Goal: Use online tool/utility: Use online tool/utility

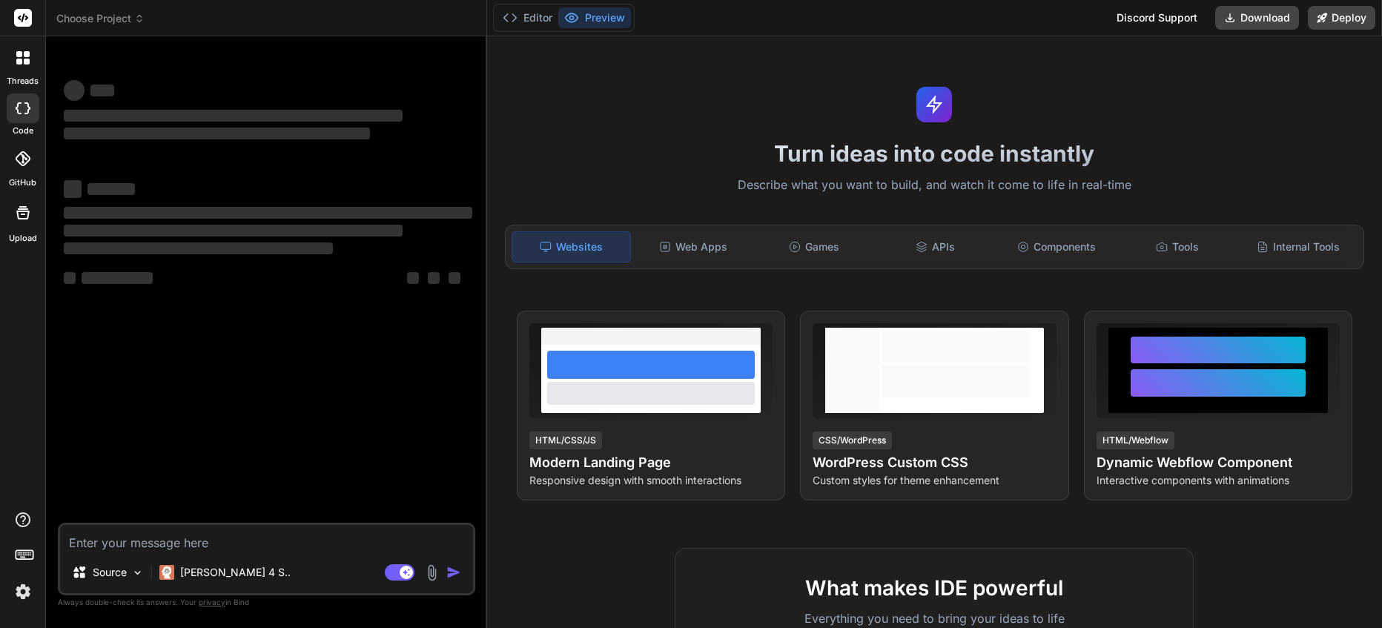
type textarea "x"
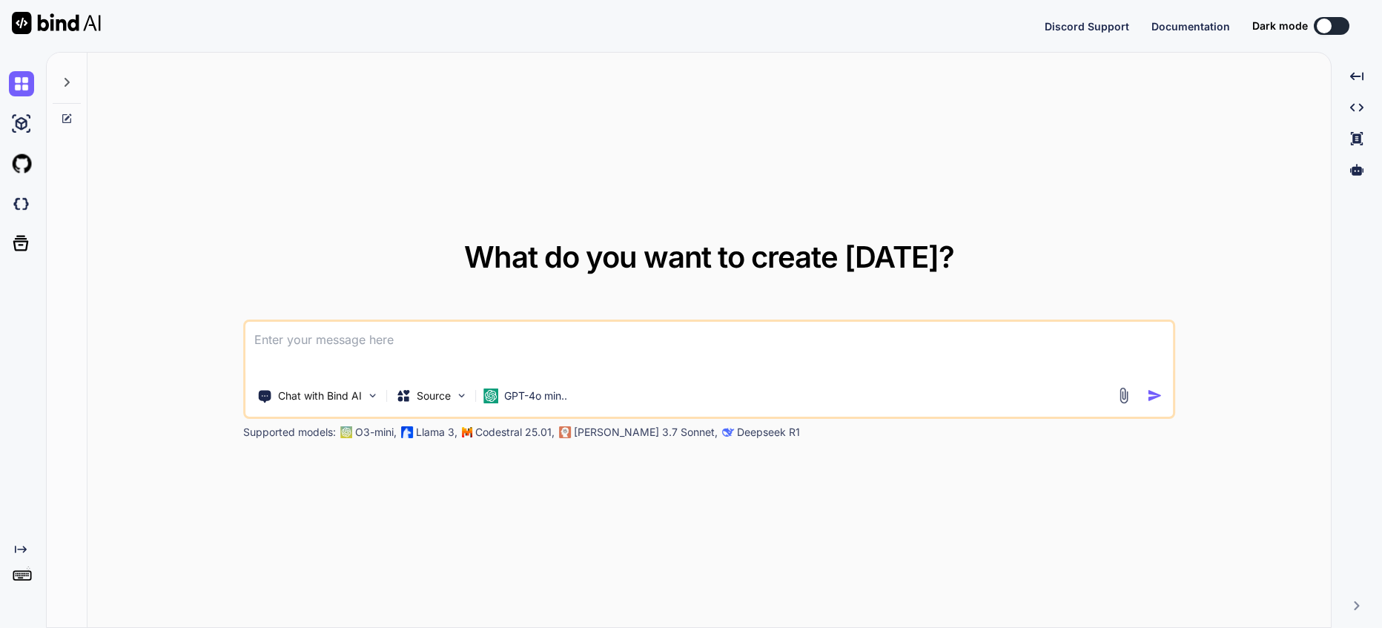
type textarea "x"
click at [19, 580] on img at bounding box center [21, 581] width 25 height 25
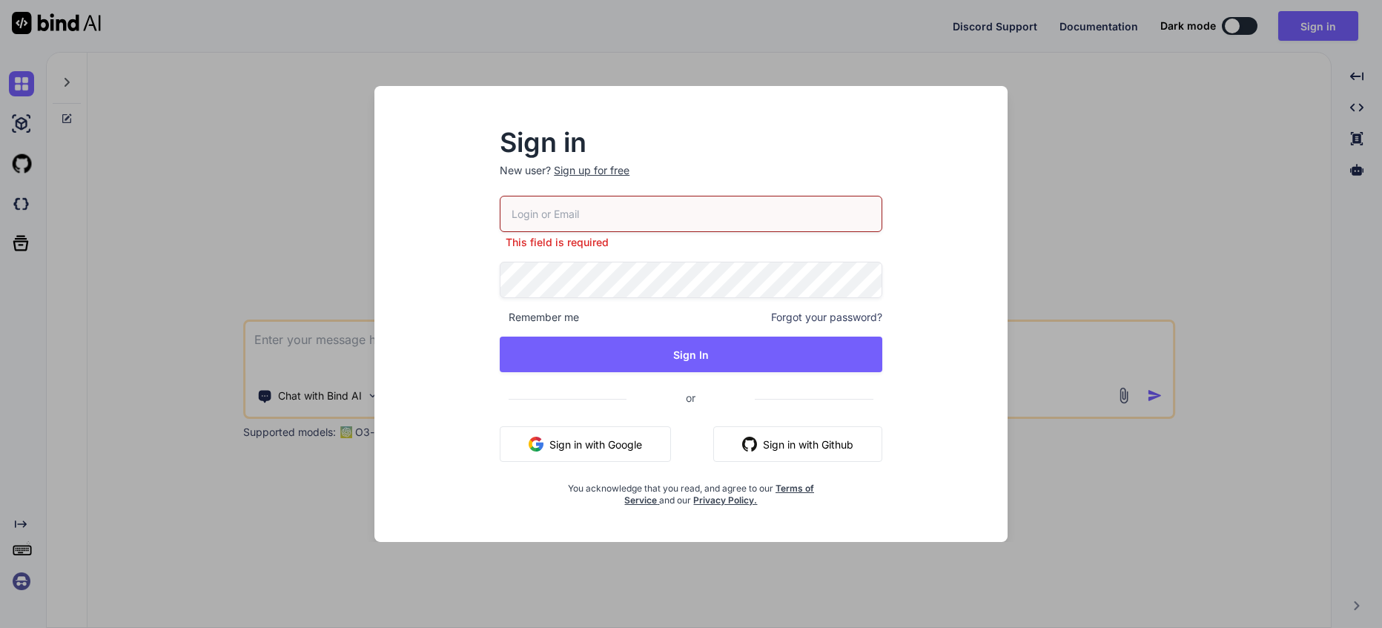
type input "alvarogois@ovni.org"
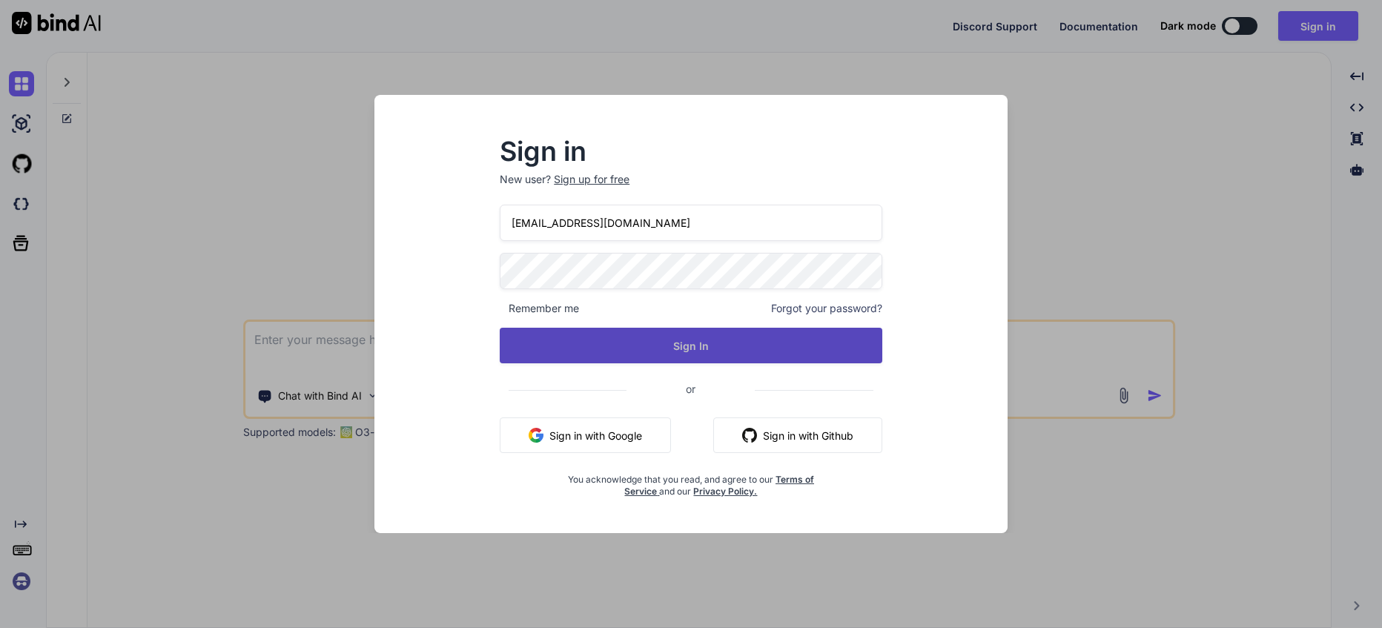
click at [680, 345] on button "Sign In" at bounding box center [691, 346] width 382 height 36
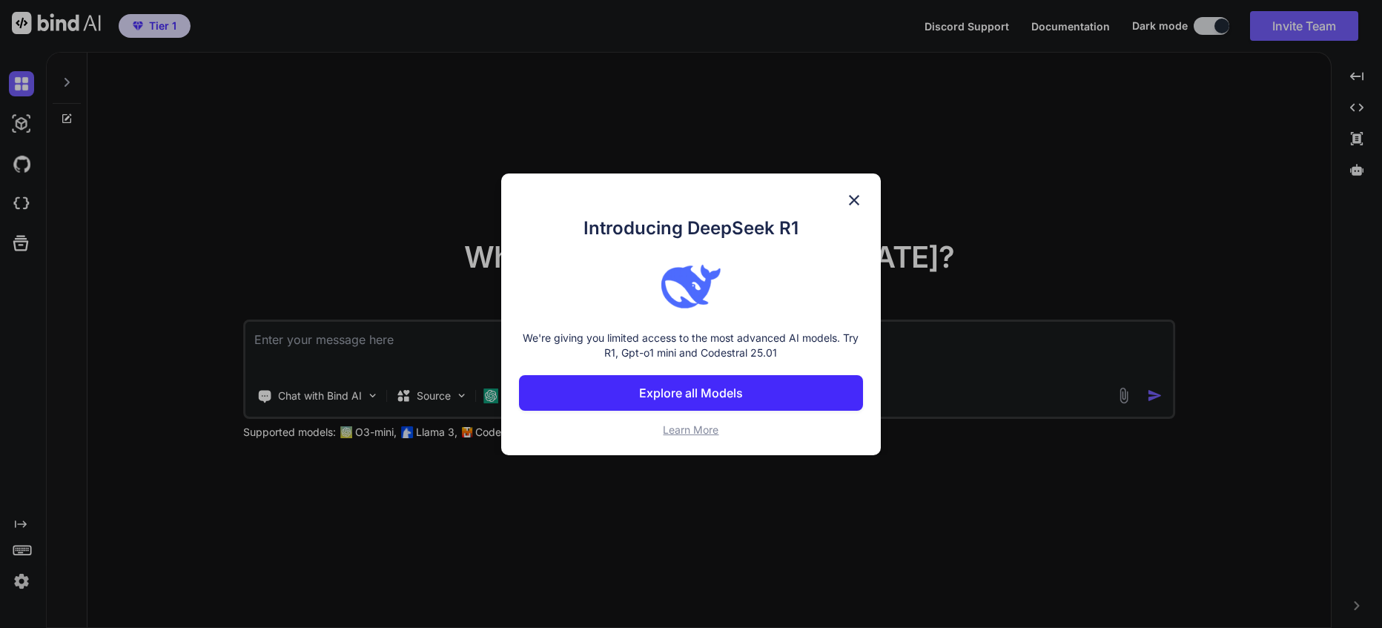
type textarea "x"
click at [717, 389] on p "Explore all Models" at bounding box center [691, 393] width 104 height 18
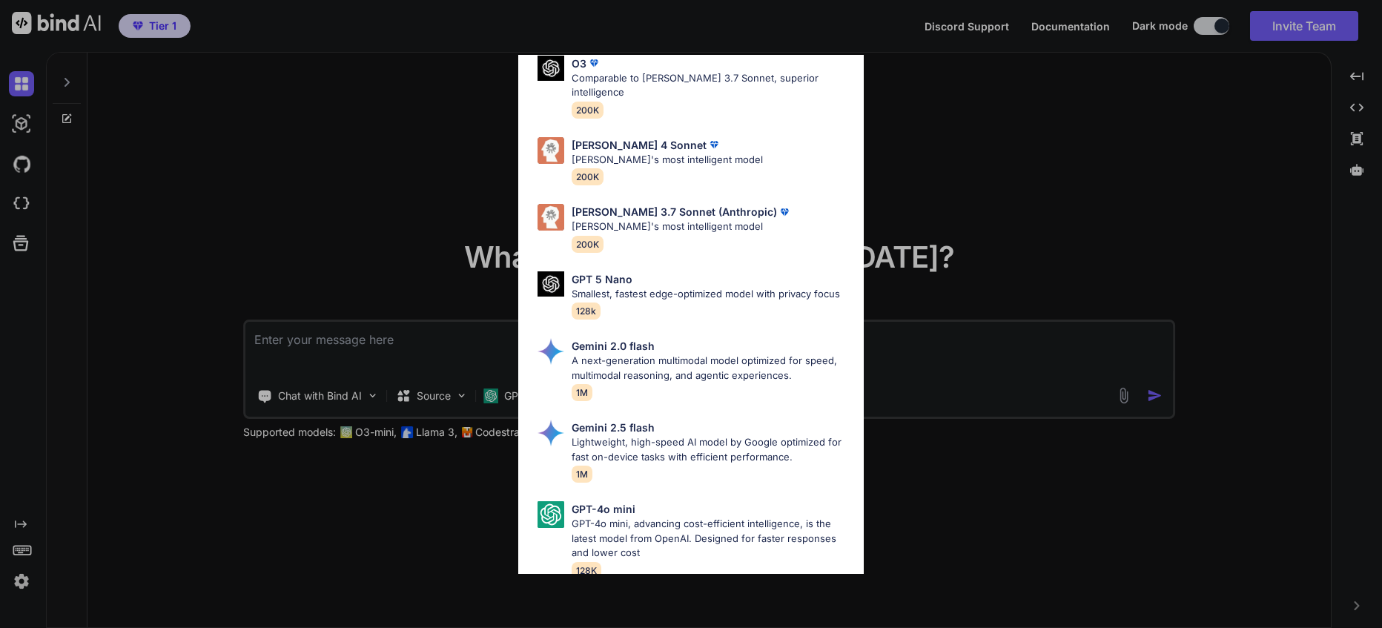
scroll to position [743, 0]
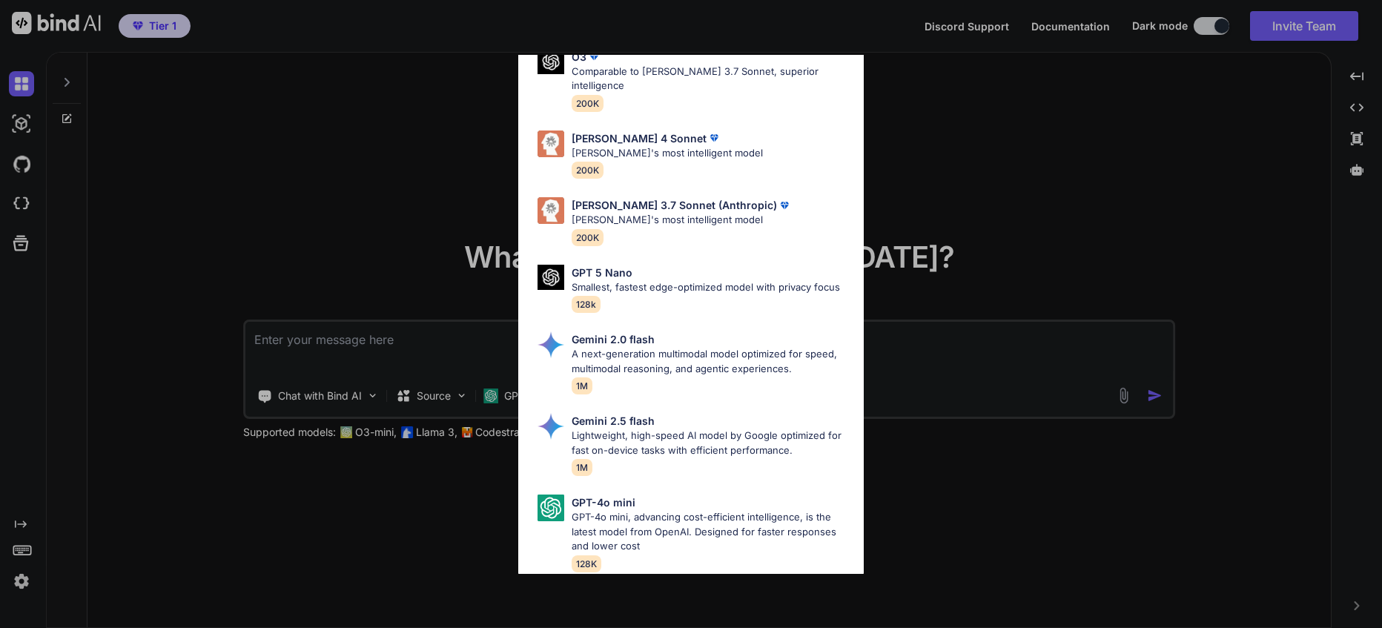
click at [912, 76] on div "All GPT 5 Mini Smaller, fast variant balancing speed and capability for light t…" at bounding box center [691, 314] width 1382 height 628
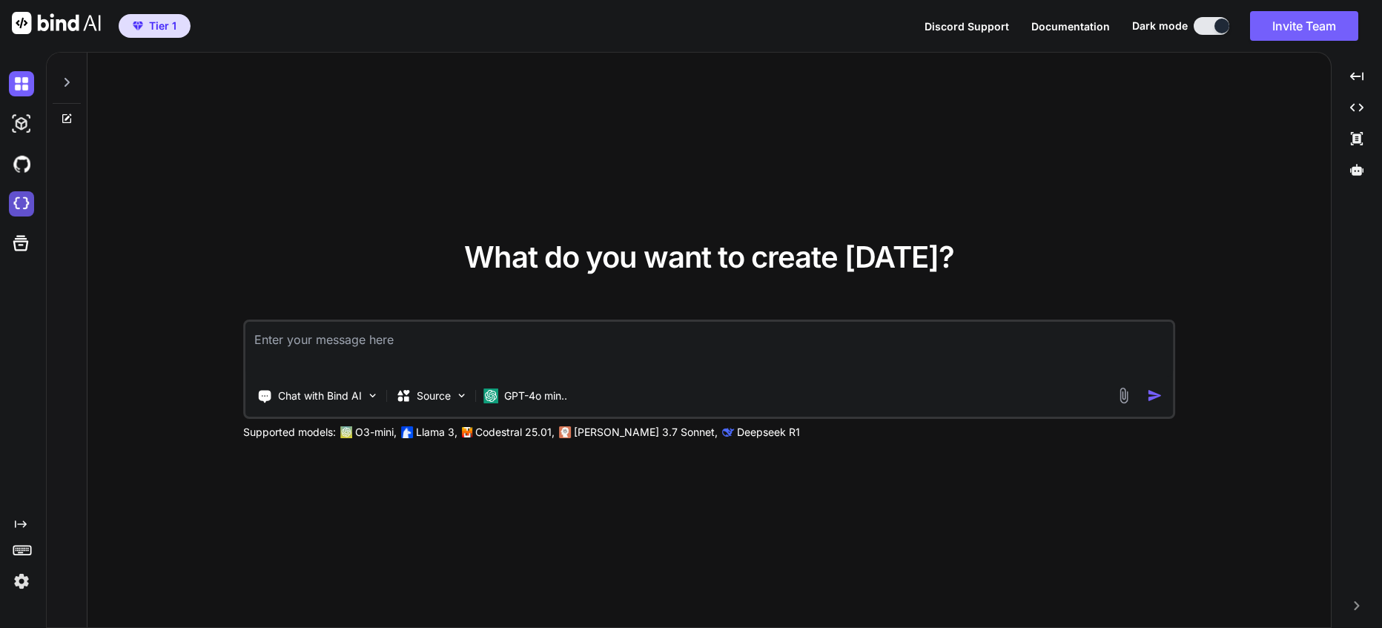
click at [22, 206] on img at bounding box center [21, 203] width 25 height 25
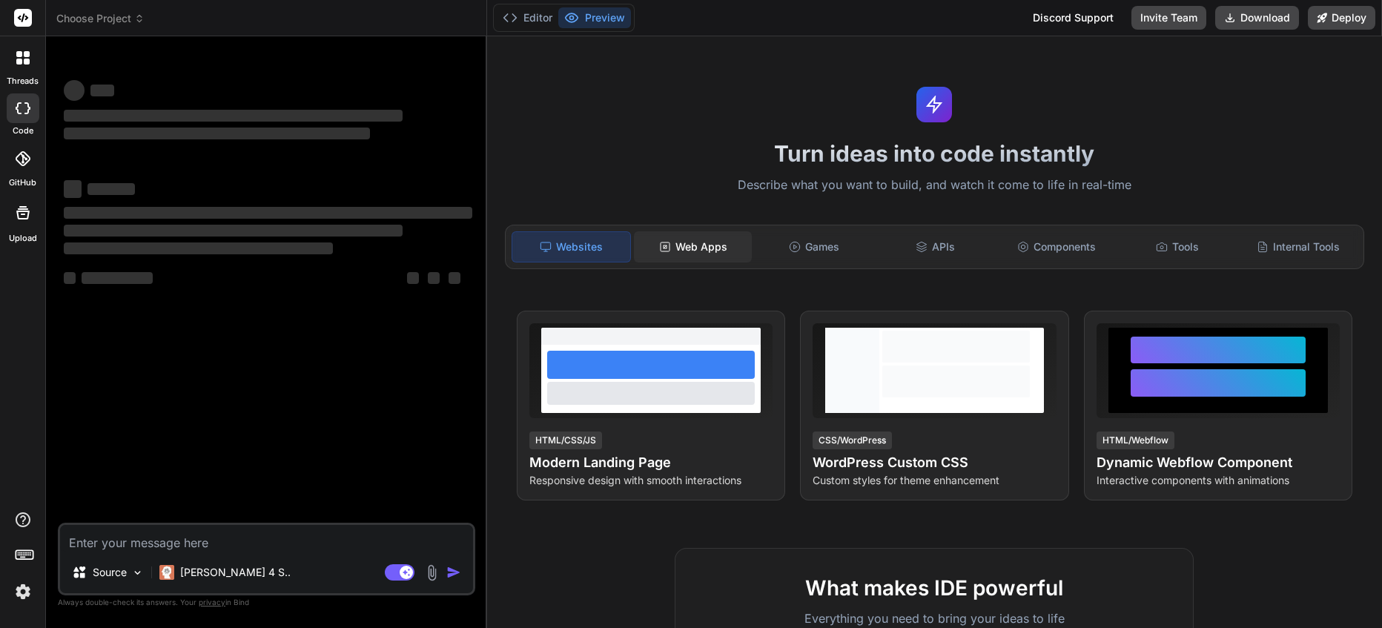
click at [696, 253] on div "Web Apps" at bounding box center [693, 246] width 118 height 31
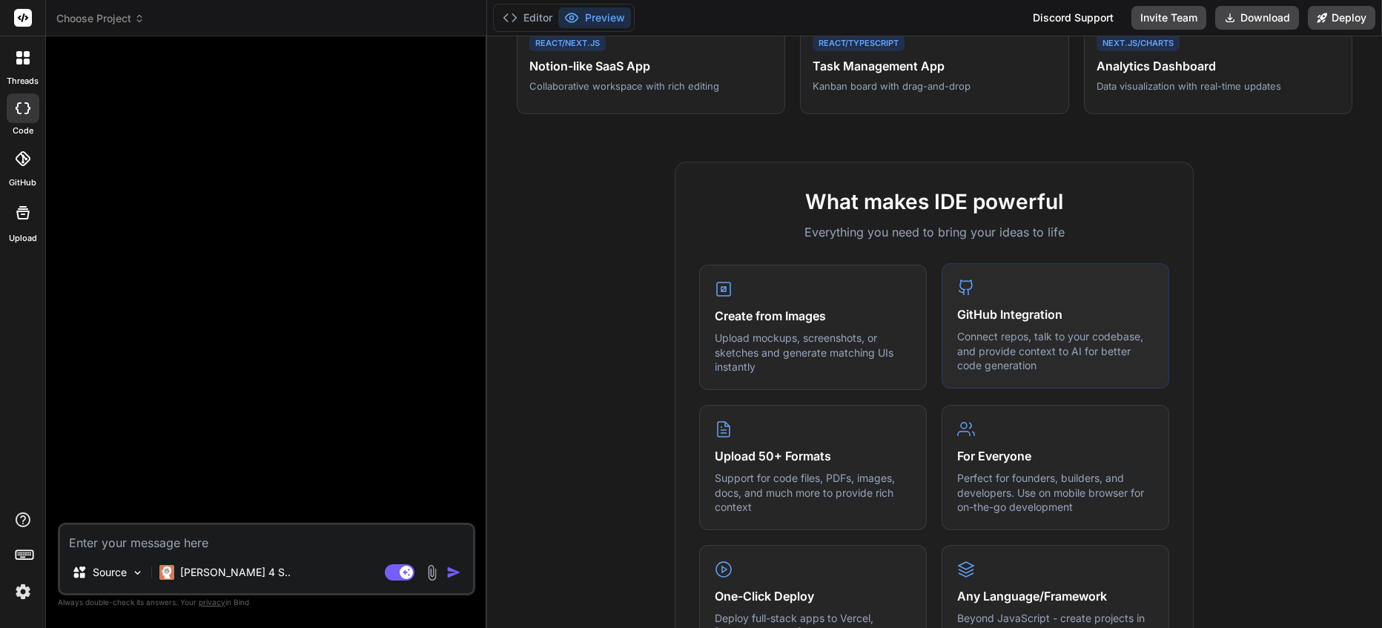
scroll to position [391, 0]
click at [990, 315] on h4 "GitHub Integration" at bounding box center [1055, 314] width 196 height 18
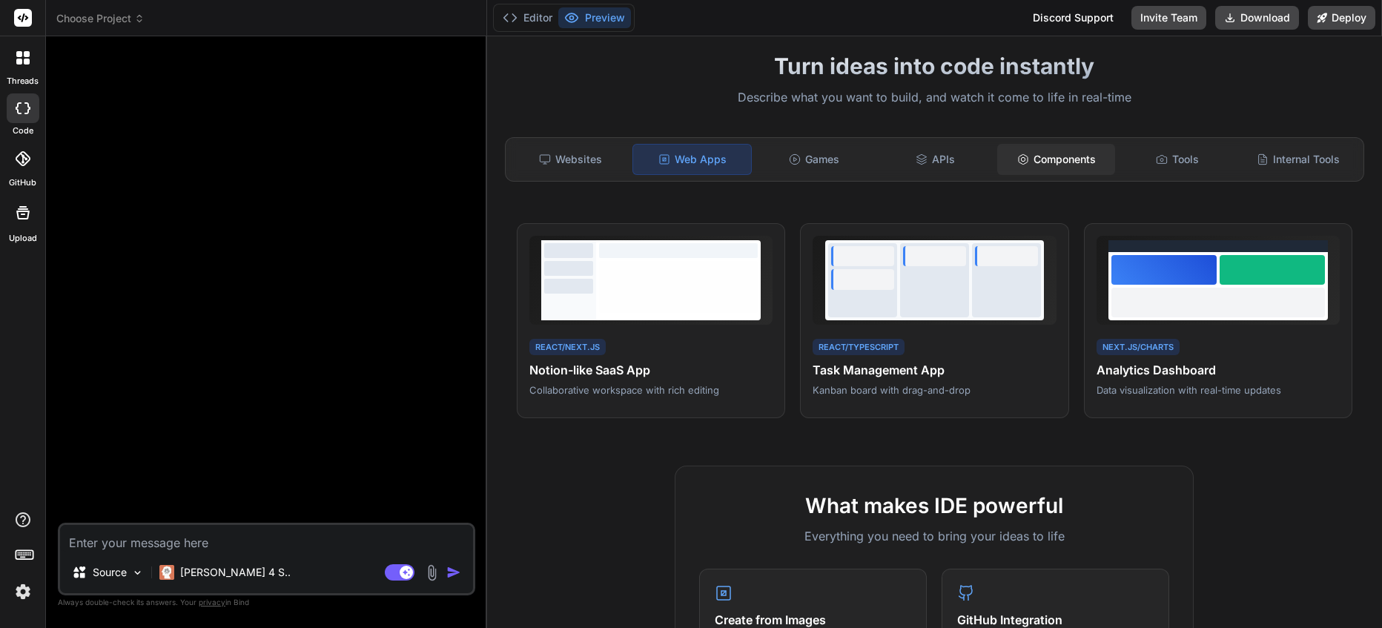
click at [1047, 151] on div "Components" at bounding box center [1056, 159] width 118 height 31
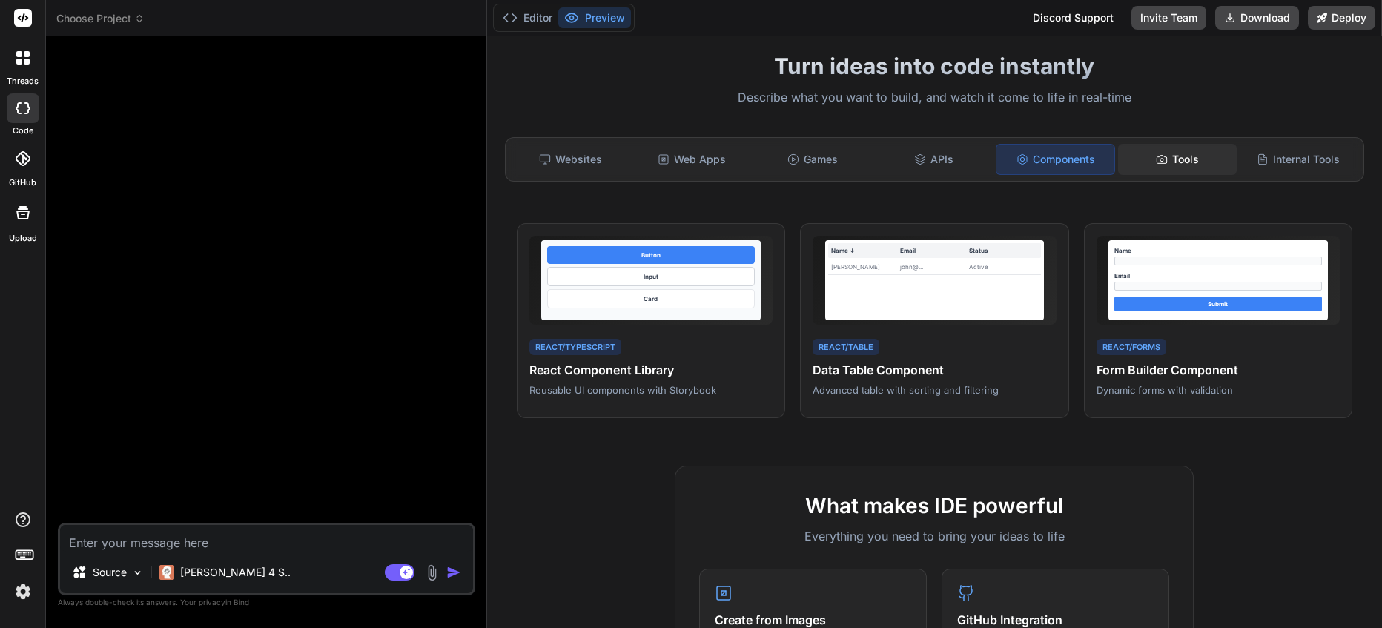
click at [1166, 159] on div "Tools" at bounding box center [1177, 159] width 118 height 31
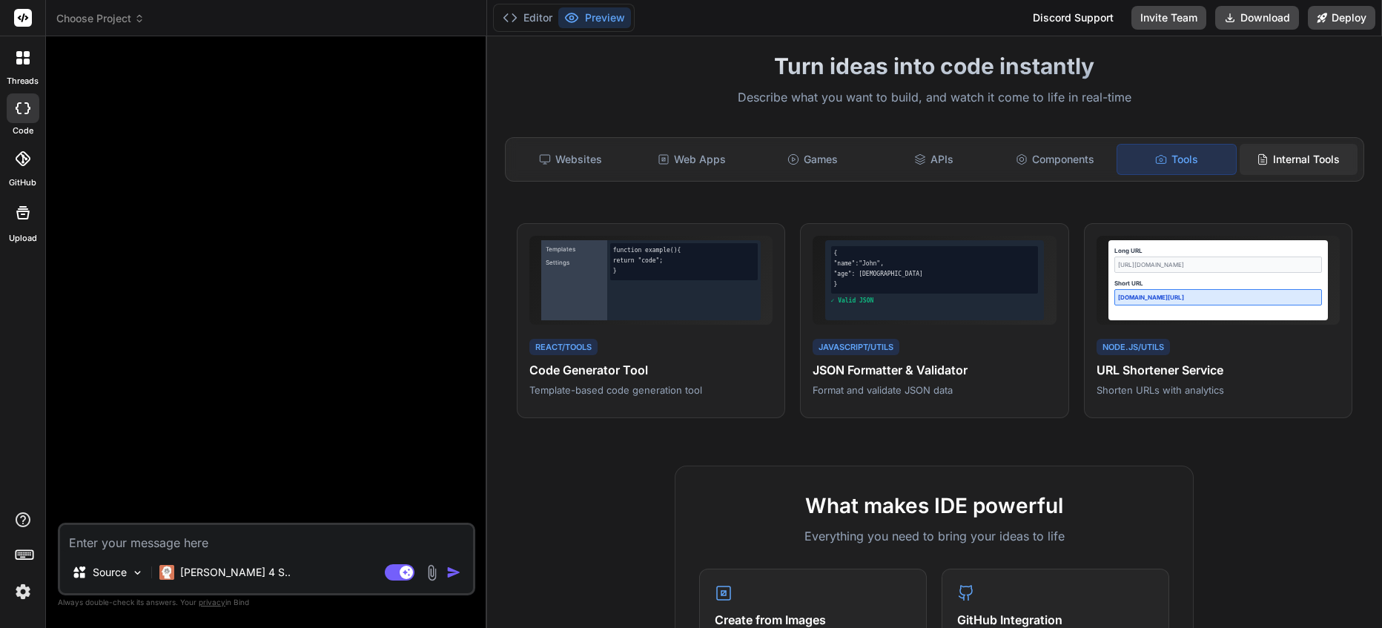
click at [1277, 157] on div "Internal Tools" at bounding box center [1298, 159] width 118 height 31
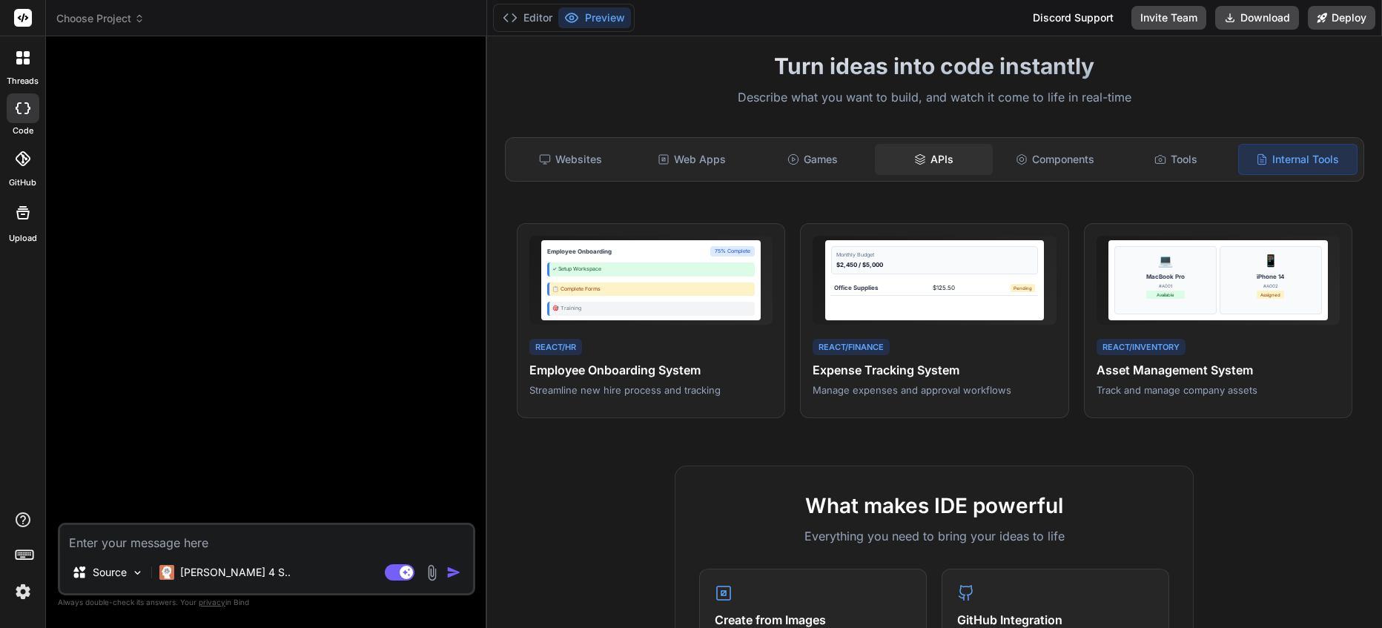
click at [916, 163] on icon at bounding box center [920, 163] width 10 height 2
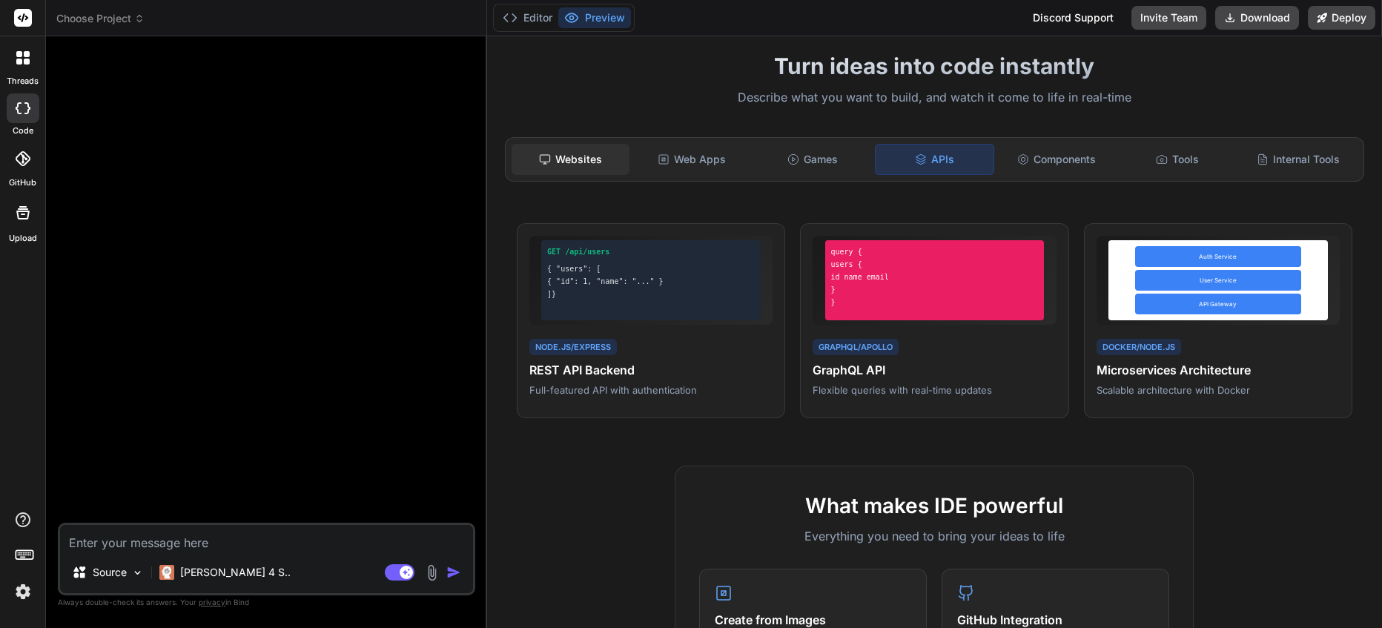
click at [580, 163] on div "Websites" at bounding box center [570, 159] width 118 height 31
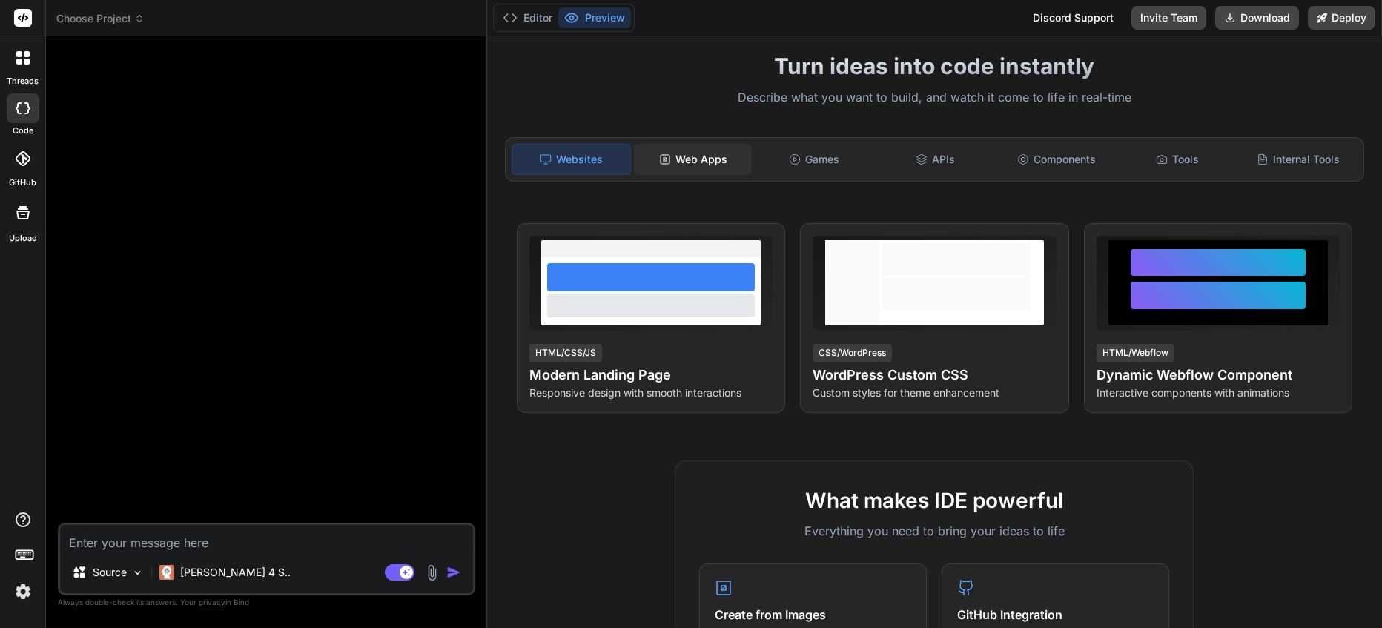
click at [712, 158] on div "Web Apps" at bounding box center [693, 159] width 118 height 31
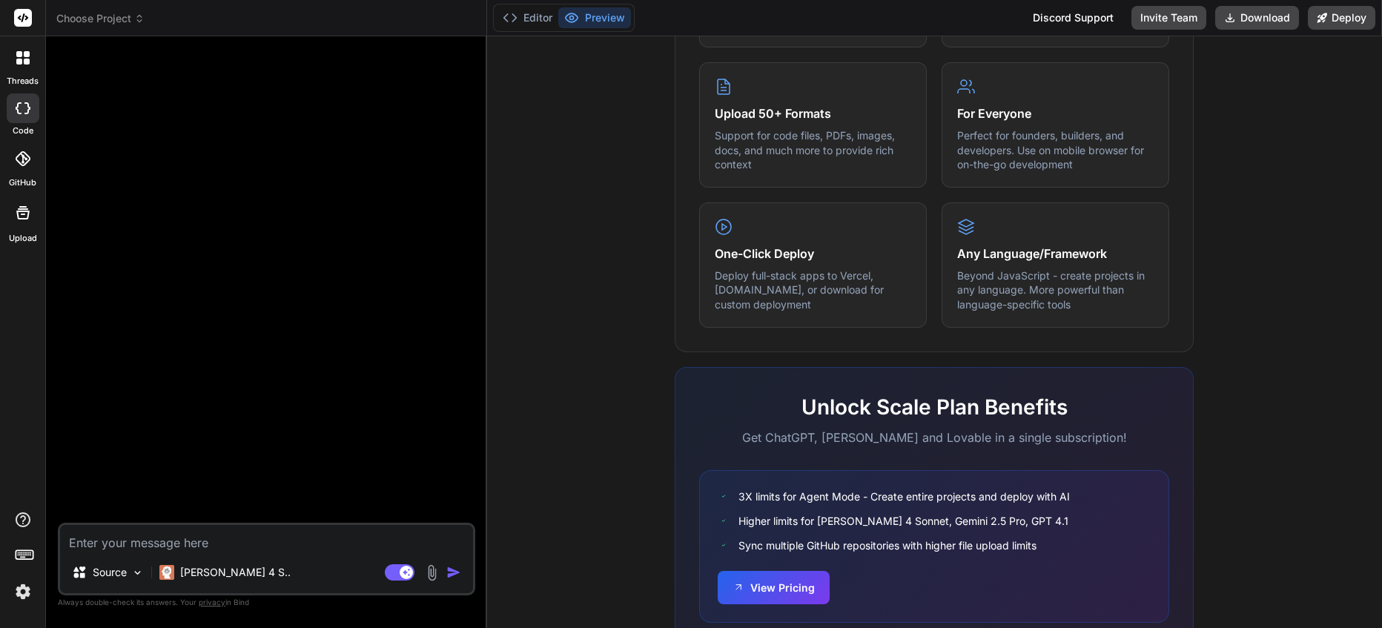
scroll to position [791, 0]
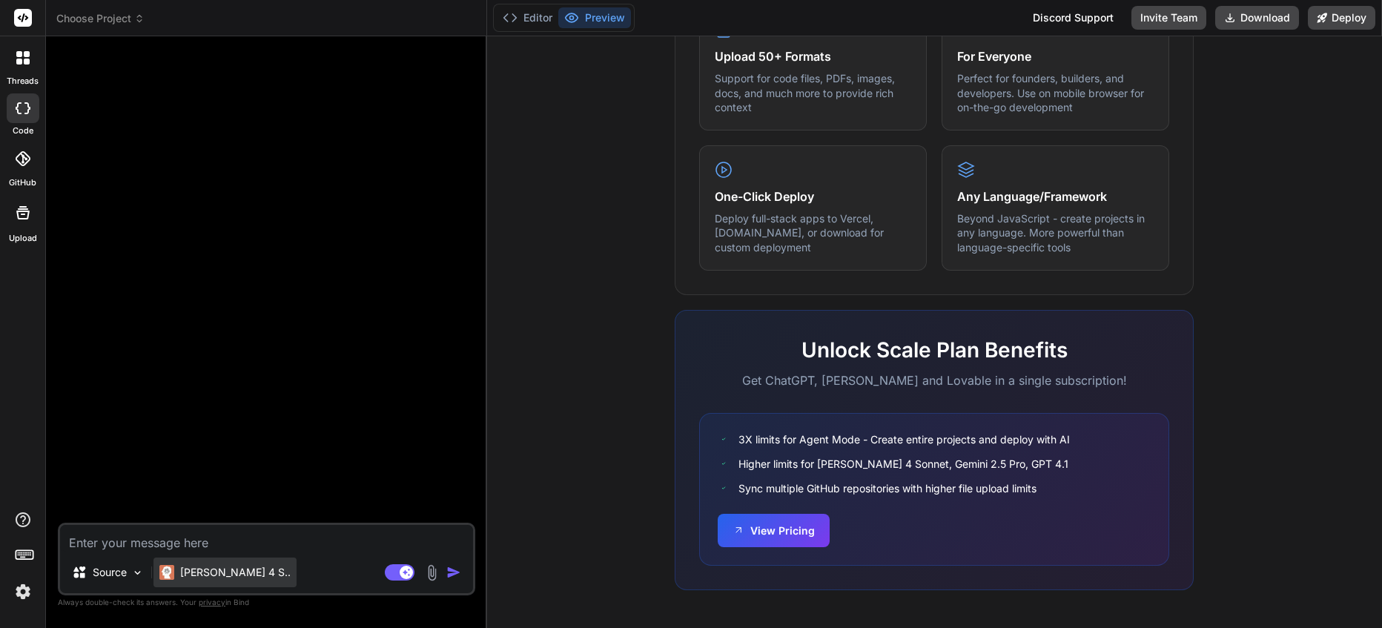
click at [188, 573] on p "[PERSON_NAME] 4 S.." at bounding box center [235, 572] width 110 height 15
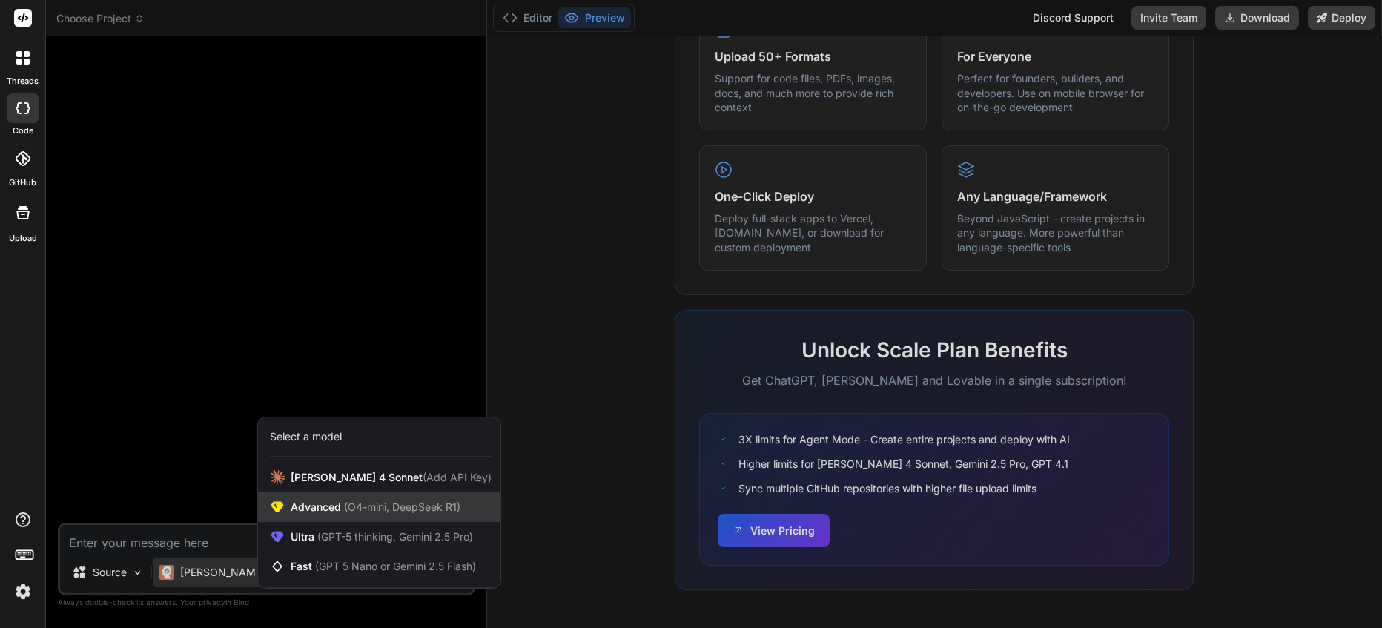
click at [369, 506] on span "(O4-mini, DeepSeek R1)" at bounding box center [400, 506] width 119 height 13
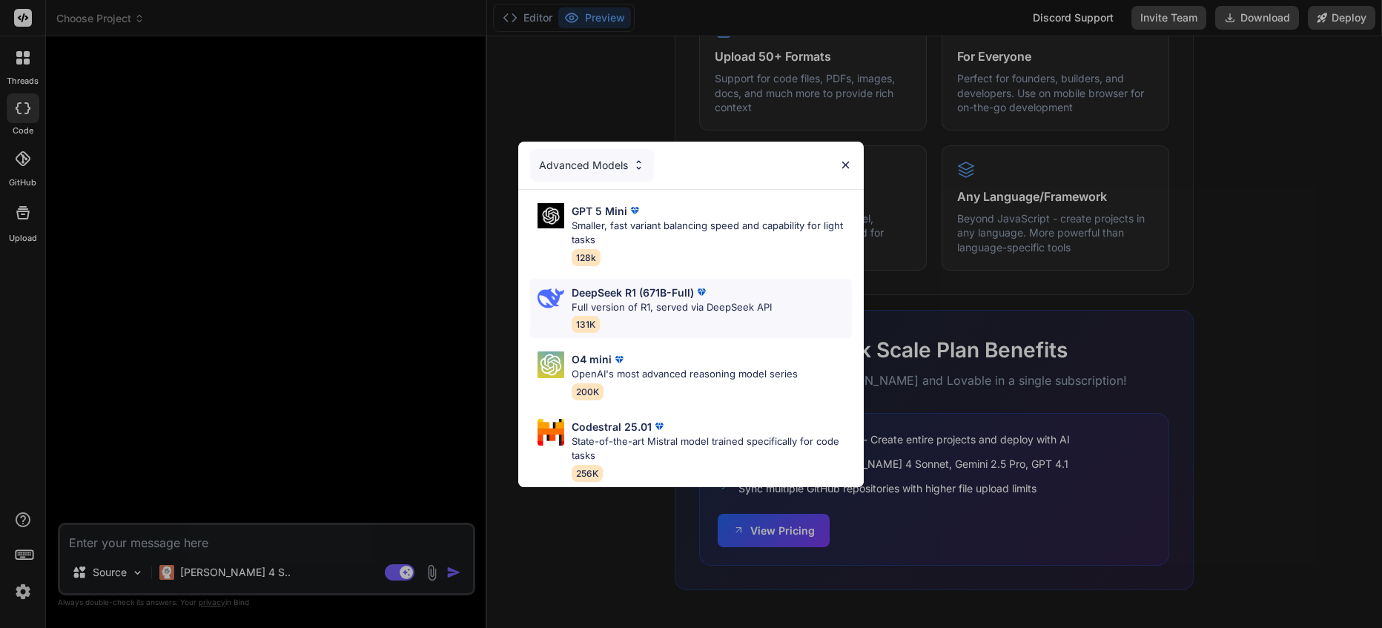
click at [641, 285] on p "DeepSeek R1 (671B-Full)" at bounding box center [633, 293] width 122 height 16
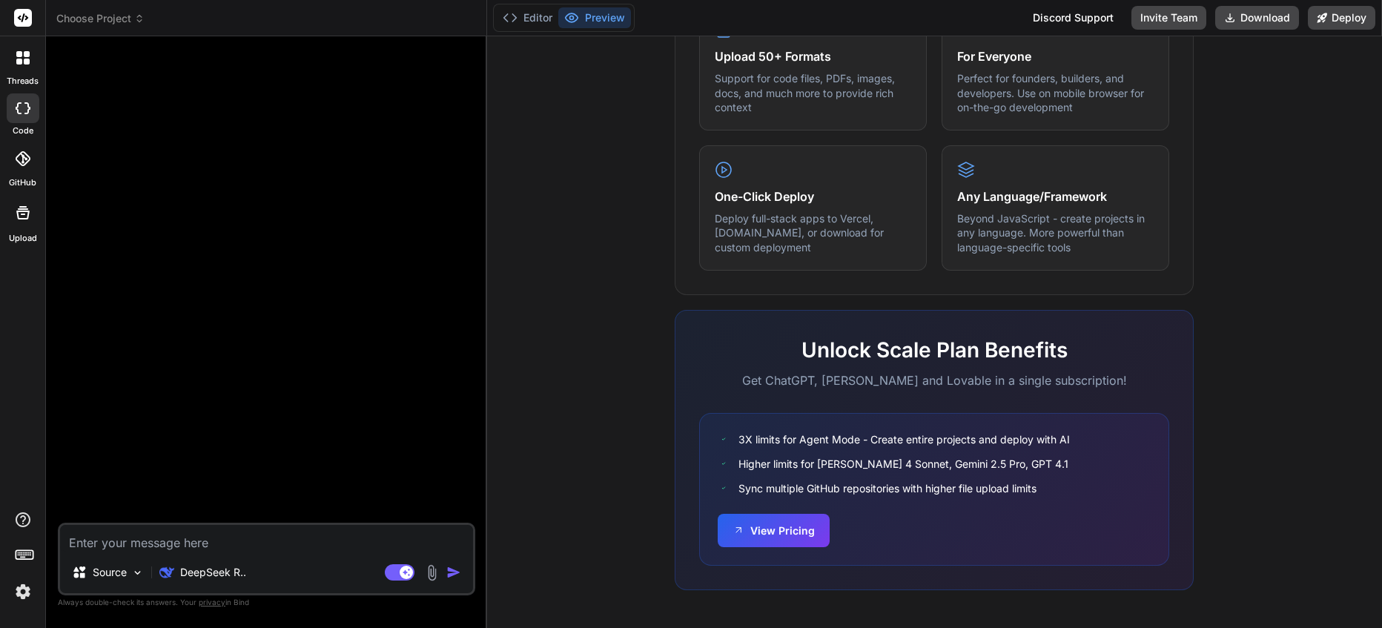
click at [131, 546] on textarea at bounding box center [266, 538] width 413 height 27
click at [157, 122] on div at bounding box center [268, 285] width 414 height 474
click at [133, 531] on textarea at bounding box center [266, 538] width 413 height 27
paste textarea "uma aplicação open source que tenha funcionalidades semelhantes às da aplicação…"
type textarea "x"
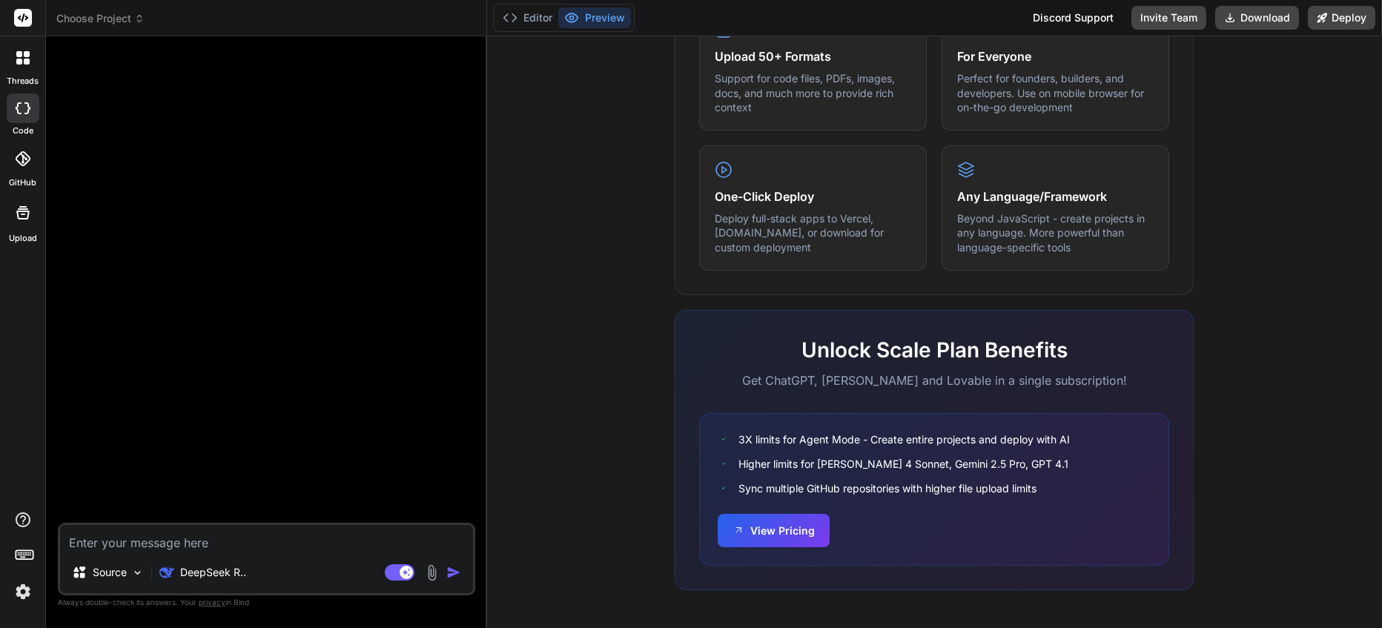
type textarea "uma aplicação open source que tenha funcionalidades semelhantes às da aplicação…"
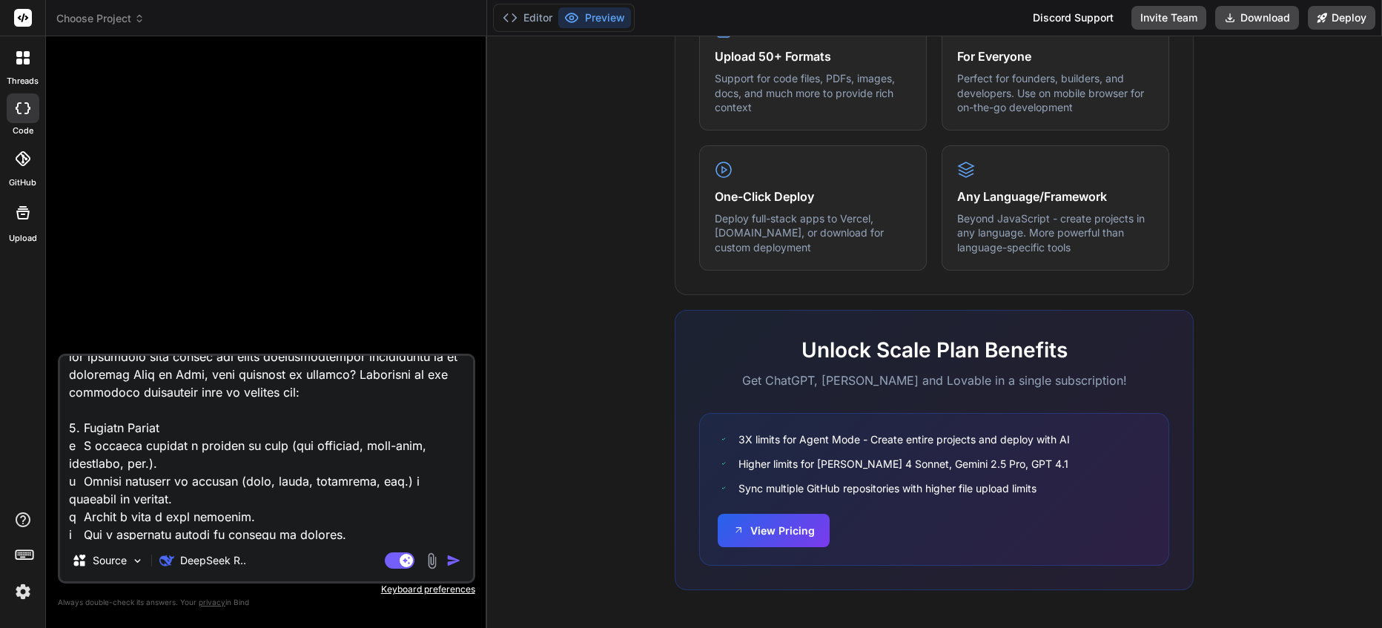
scroll to position [0, 0]
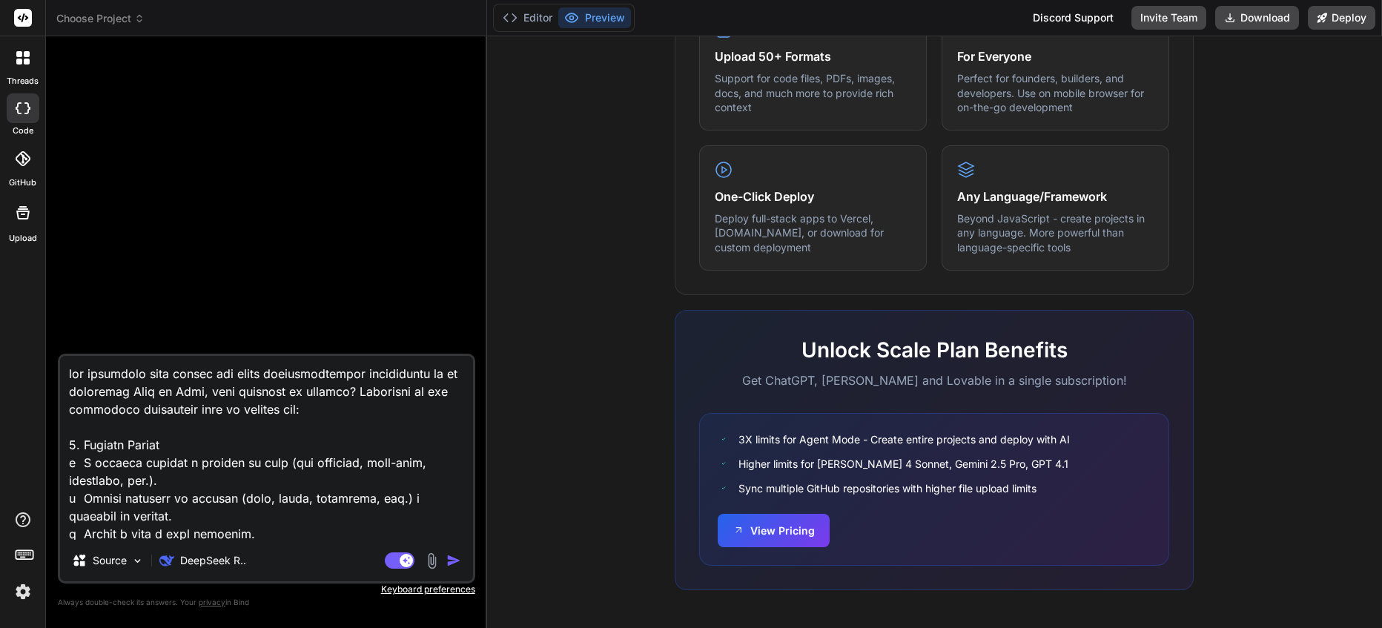
click at [73, 373] on textarea at bounding box center [266, 448] width 413 height 184
type textarea "x"
type textarea "Ouma aplicação open source que tenha funcionalidades semelhantes às da aplicaçã…"
type textarea "x"
type textarea "O uma aplicação open source que tenha funcionalidades semelhantes às da aplicaç…"
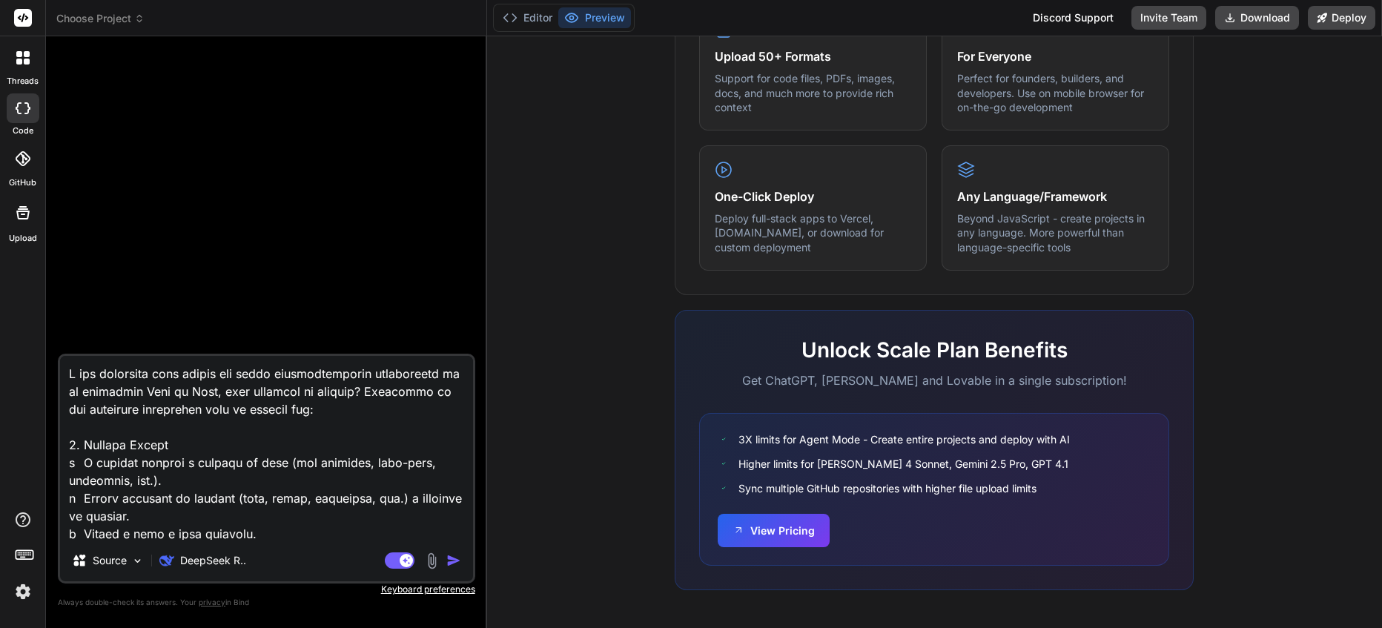
type textarea "x"
type textarea "O quma aplicação open source que tenha funcionalidades semelhantes às da aplica…"
type textarea "x"
type textarea "O quuma aplicação open source que tenha funcionalidades semelhantes às da aplic…"
type textarea "x"
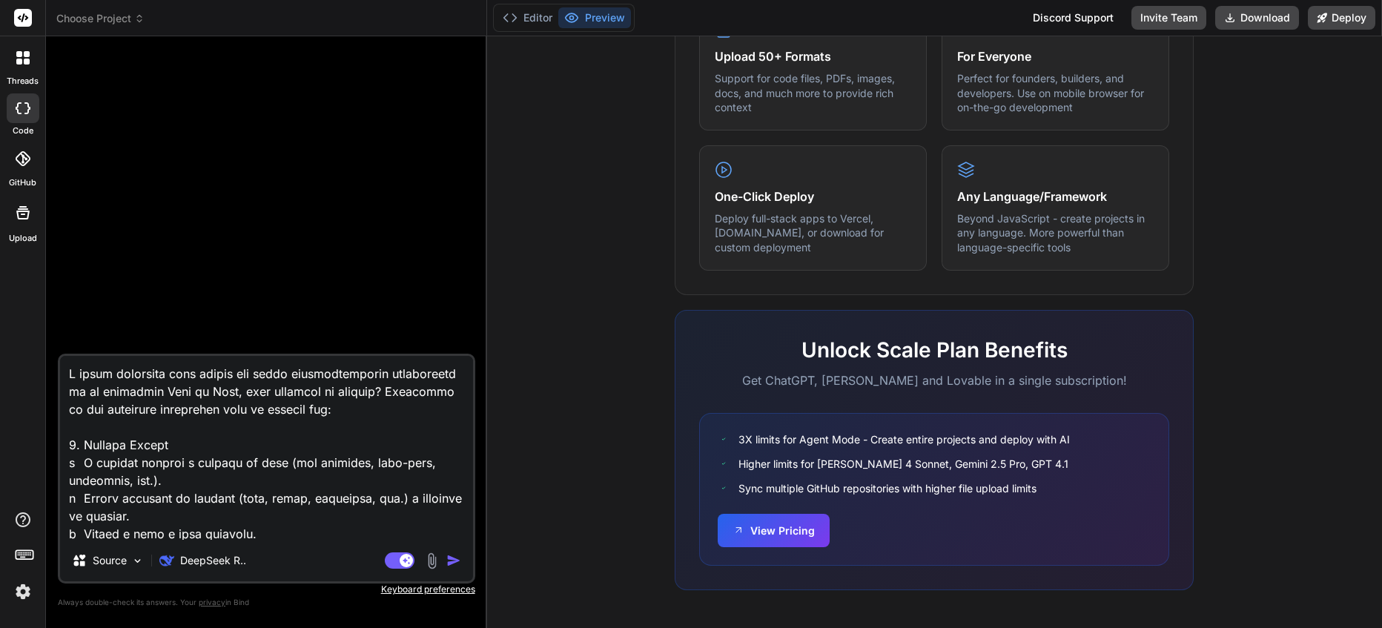
type textarea "O queuma aplicação open source que tenha funcionalidades semelhantes às da apli…"
type textarea "x"
type textarea "O que uma aplicação open source que tenha funcionalidades semelhantes às da apl…"
type textarea "x"
type textarea "O que ´uma aplicação open source que tenha funcionalidades semelhantes às da ap…"
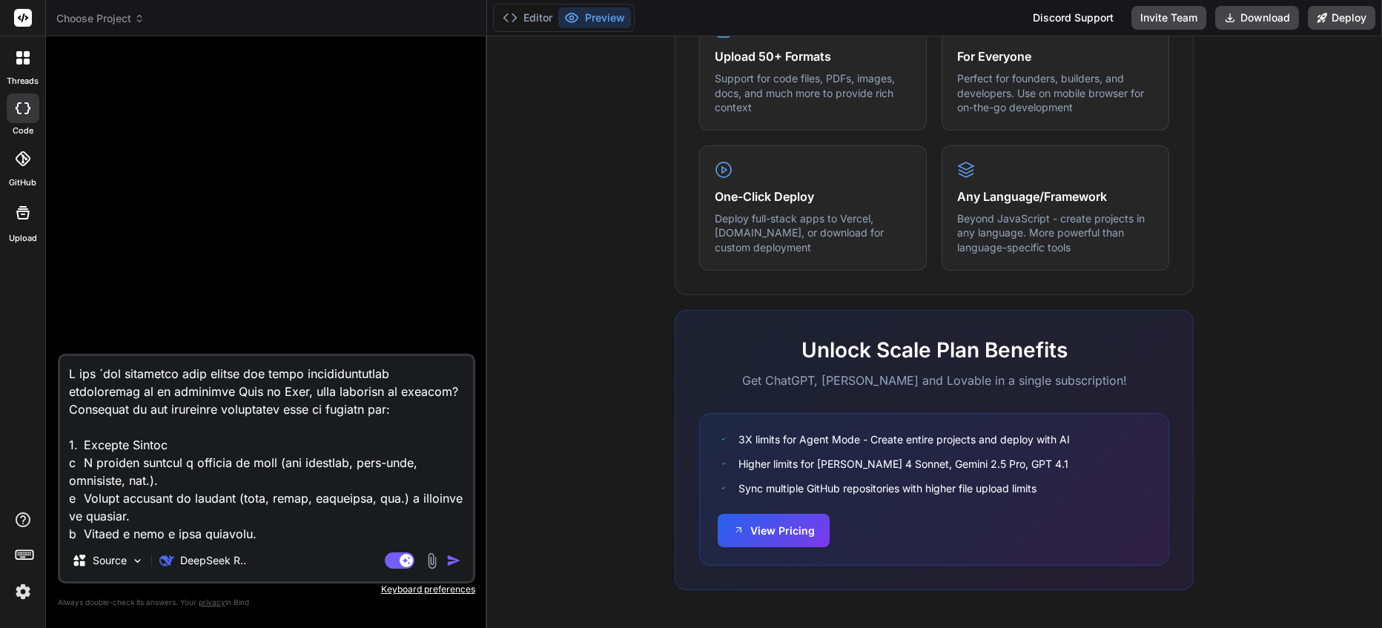
type textarea "x"
type textarea "O que éuma aplicação open source que tenha funcionalidades semelhantes às da ap…"
type textarea "x"
type textarea "O que é uma aplicação open source que tenha funcionalidades semelhantes às da a…"
type textarea "x"
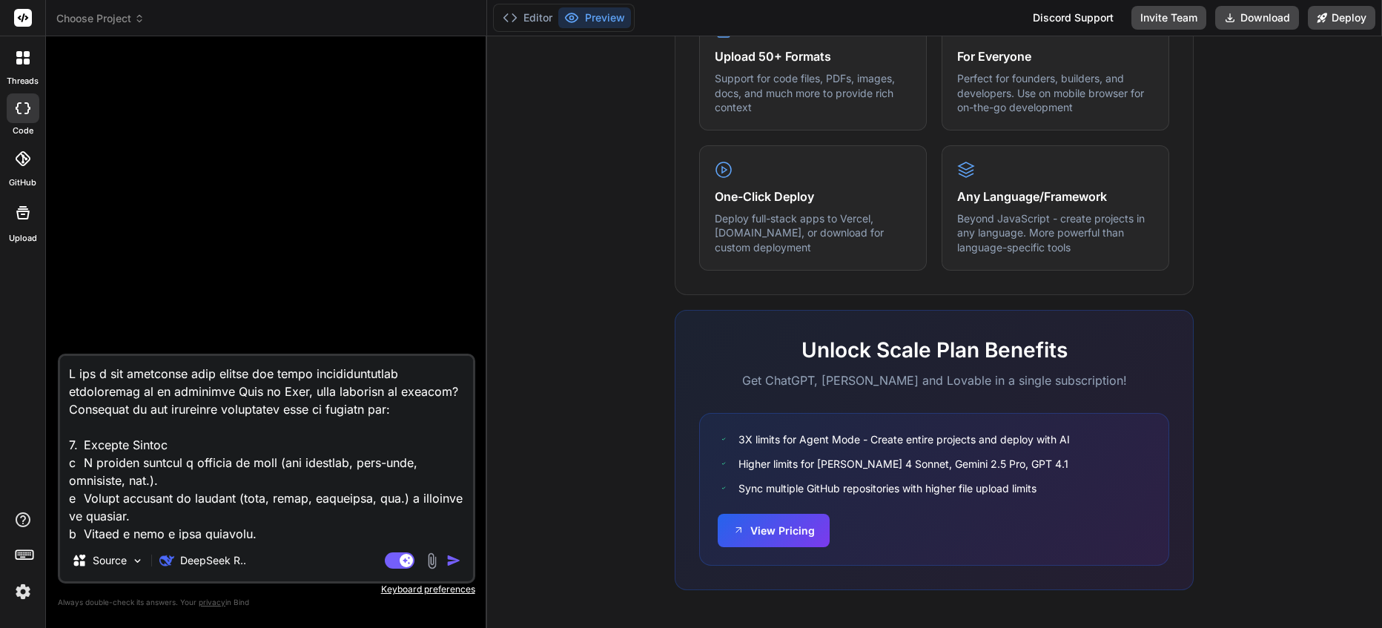
type textarea "O que é euma aplicação open source que tenha funcionalidades semelhantes às da …"
type textarea "x"
type textarea "O que é enuma aplicação open source que tenha funcionalidades semelhantes às da…"
type textarea "x"
type textarea "O que é encuma aplicação open source que tenha funcionalidades semelhantes às d…"
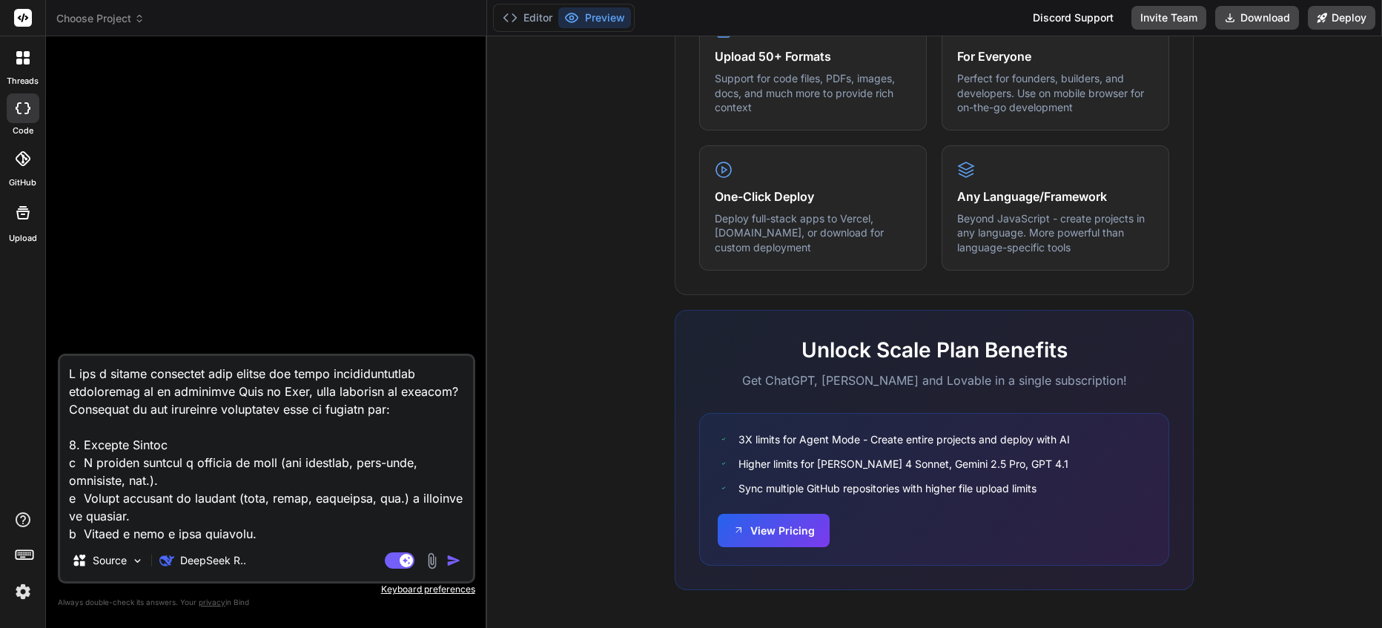
type textarea "x"
type textarea "O que é enceuma aplicação open source que tenha funcionalidades semelhantes às …"
type textarea "x"
type textarea "O que é encesuma aplicação open source que tenha funcionalidades semelhantes às…"
type textarea "x"
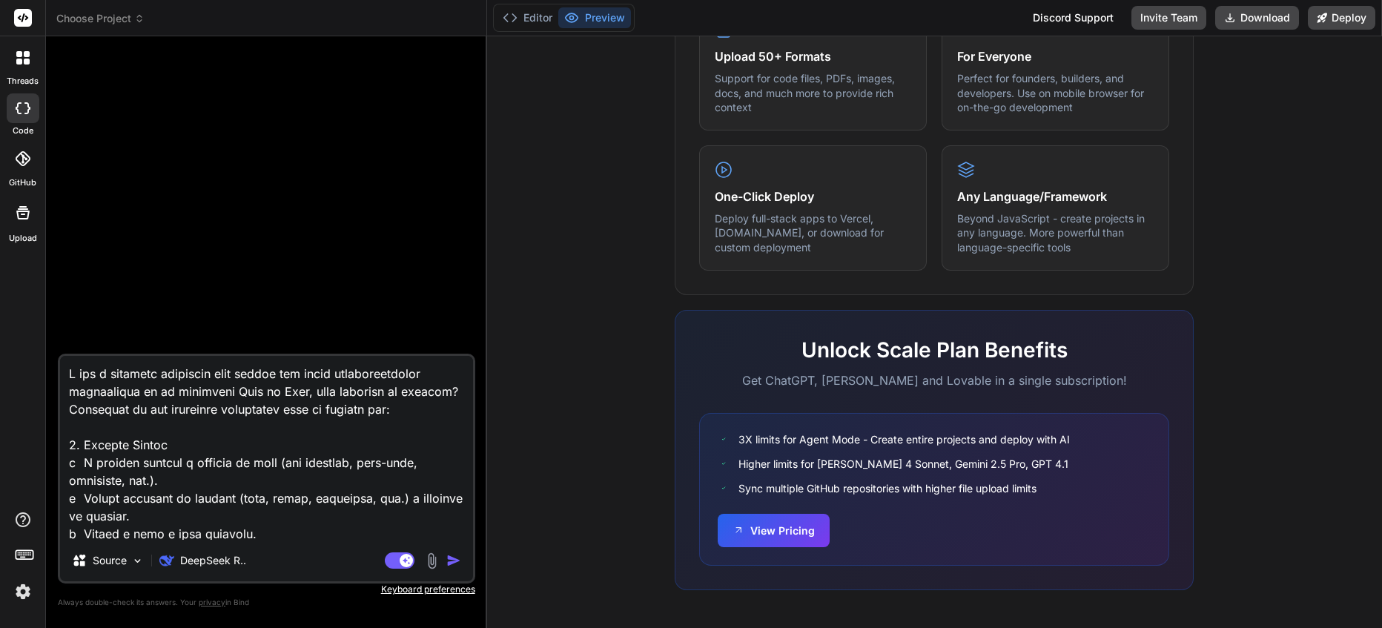
type textarea "O que é encessuma aplicação open source que tenha funcionalidades semelhantes à…"
type textarea "x"
type textarea "O que é encess´uma aplicação open source que tenha funcionalidades semelhantes …"
type textarea "x"
type textarea "O que é encessáuma aplicação open source que tenha funcionalidades semelhantes …"
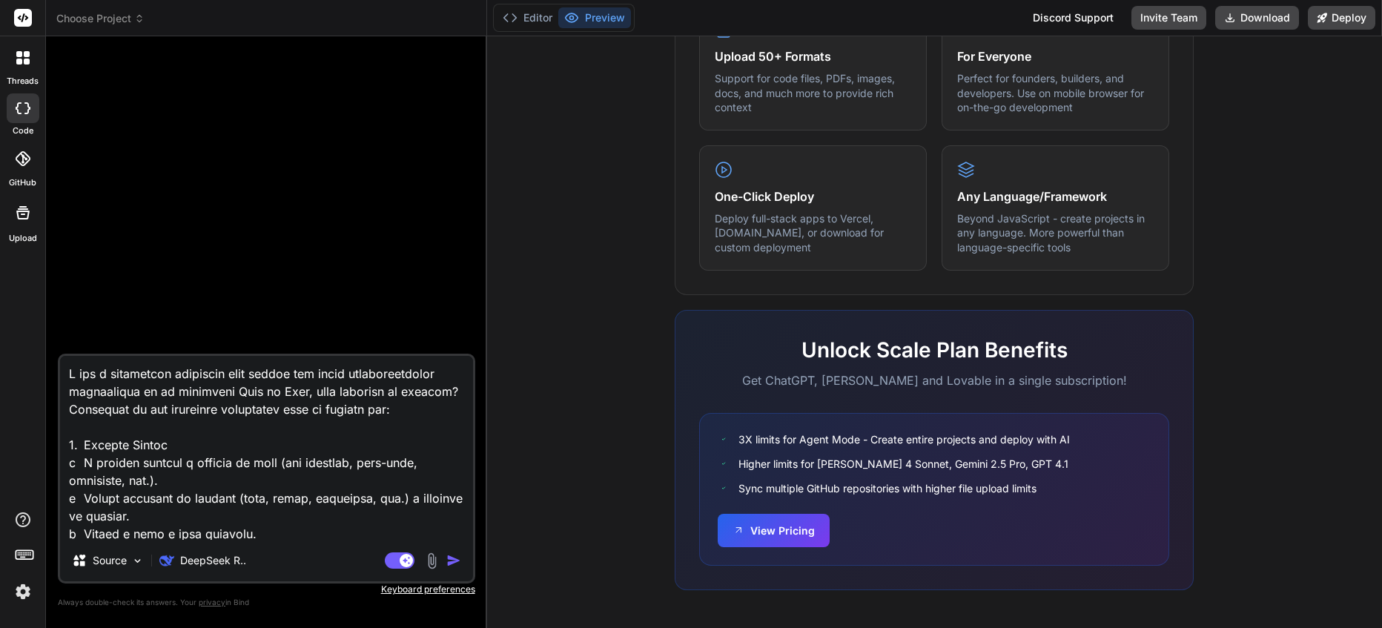
type textarea "x"
type textarea "O que é encessáruma aplicação open source que tenha funcionalidades semelhantes…"
type textarea "x"
type textarea "O que é encessáriuma aplicação open source que tenha funcionalidades semelhante…"
type textarea "x"
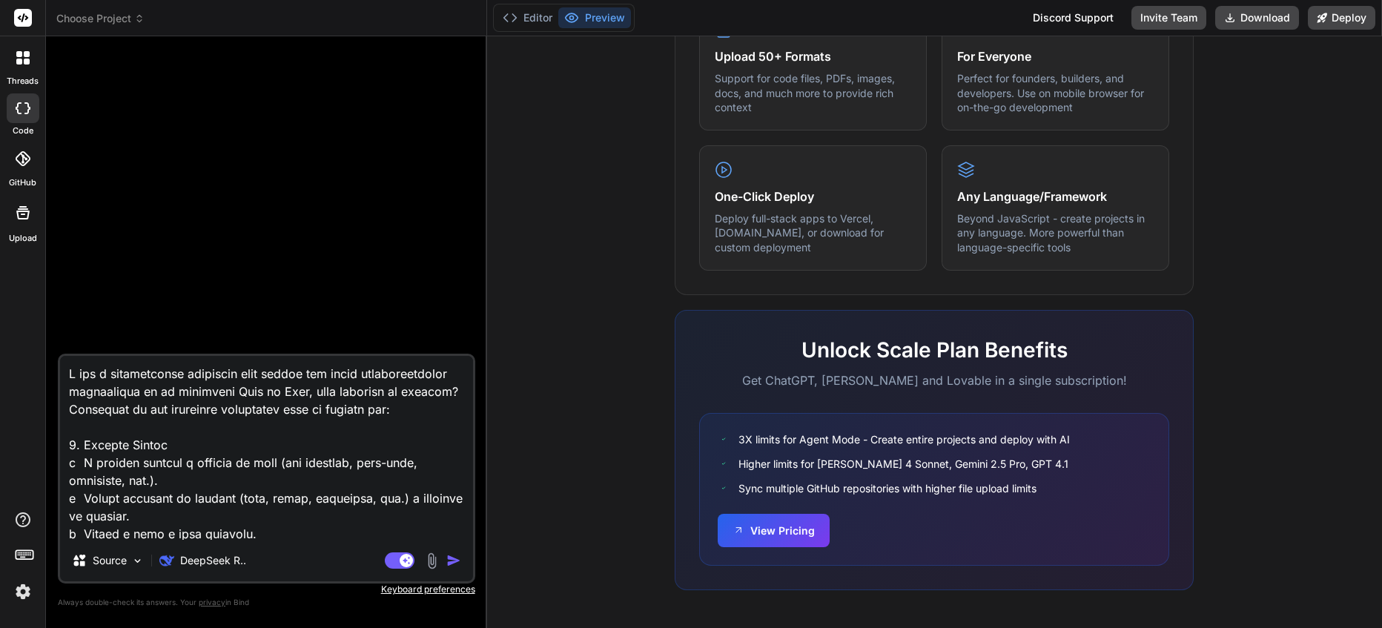
type textarea "O que é encessáriouma aplicação open source que tenha funcionalidades semelhant…"
type textarea "x"
type textarea "O que é encessário uma aplicação open source que tenha funcionalidades semelhan…"
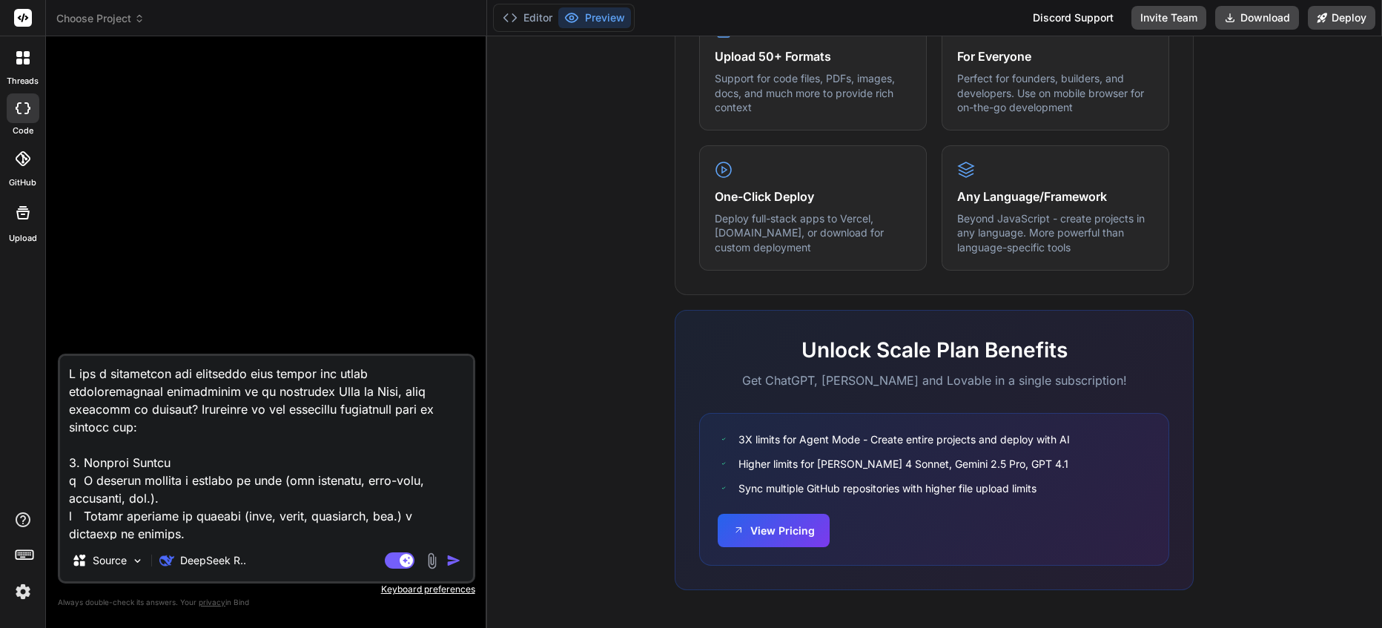
type textarea "x"
type textarea "O que é encessário puma aplicação open source que tenha funcionalidades semelha…"
type textarea "x"
type textarea "O que é encessário pauma aplicação open source que tenha funcionalidades semelh…"
type textarea "x"
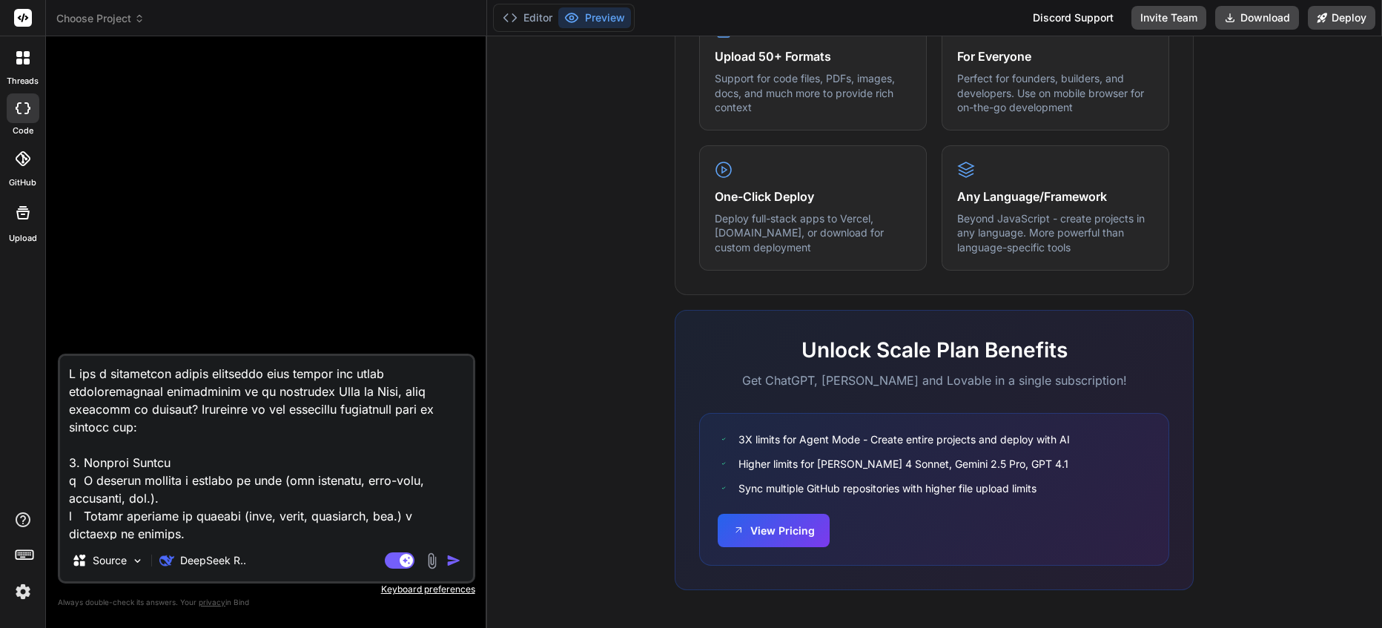
type textarea "O que é encessário parauma aplicação open source que tenha funcionalidades seme…"
type textarea "x"
type textarea "O que é encessário para uma aplicação open source que tenha funcionalidades sem…"
type textarea "x"
type textarea "O que é ncessário para uma aplicação open source que tenha funcionalidades seme…"
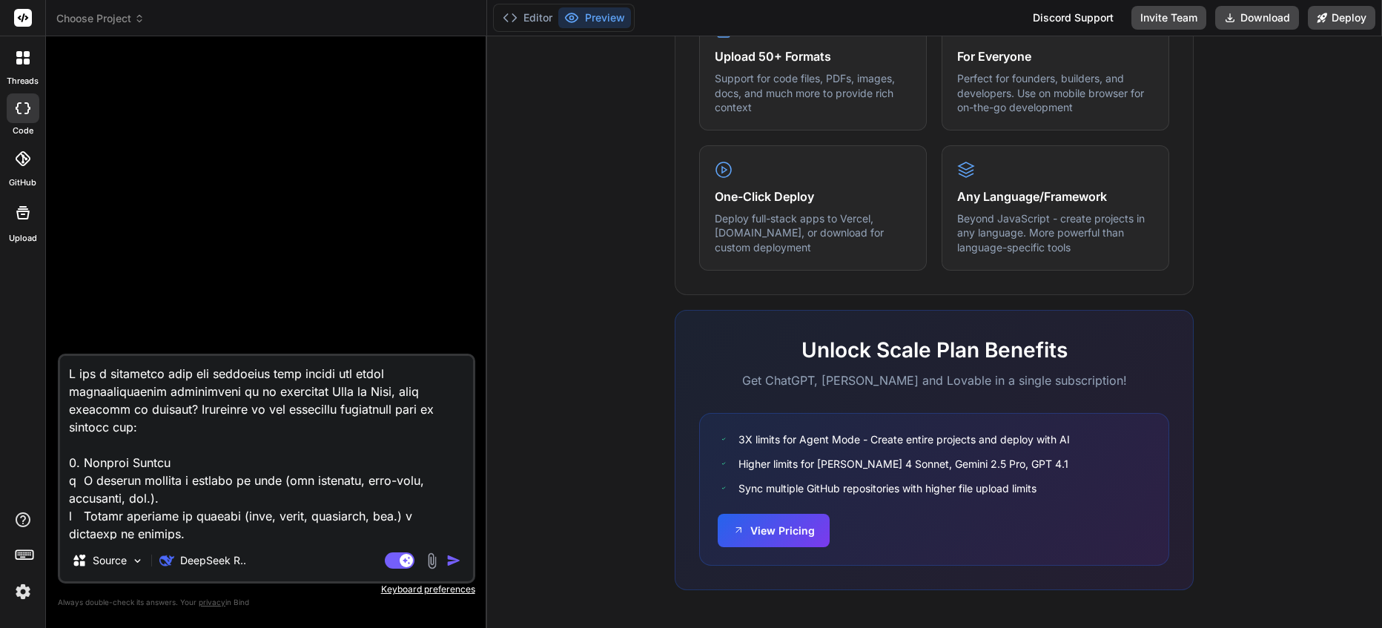
type textarea "x"
type textarea "O que é necessário para uma aplicação open source que tenha funcionalidades sem…"
type textarea "x"
type textarea "O que é necessário para cuma aplicação open source que tenha funcionalidades se…"
type textarea "x"
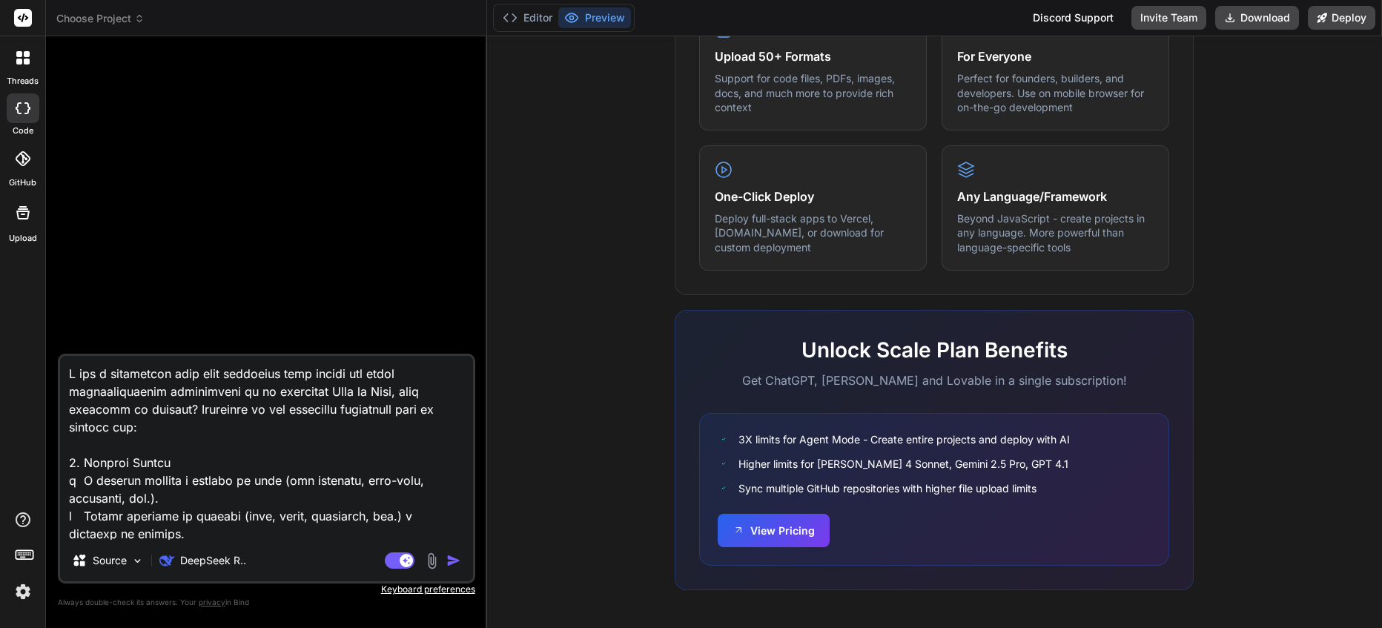
type textarea "O que é necessário para cruma aplicação open source que tenha funcionalidades s…"
type textarea "x"
type textarea "O que é necessário para criuma aplicação open source que tenha funcionalidades …"
type textarea "x"
type textarea "O que é necessário para criauma aplicação open source que tenha funcionalidades…"
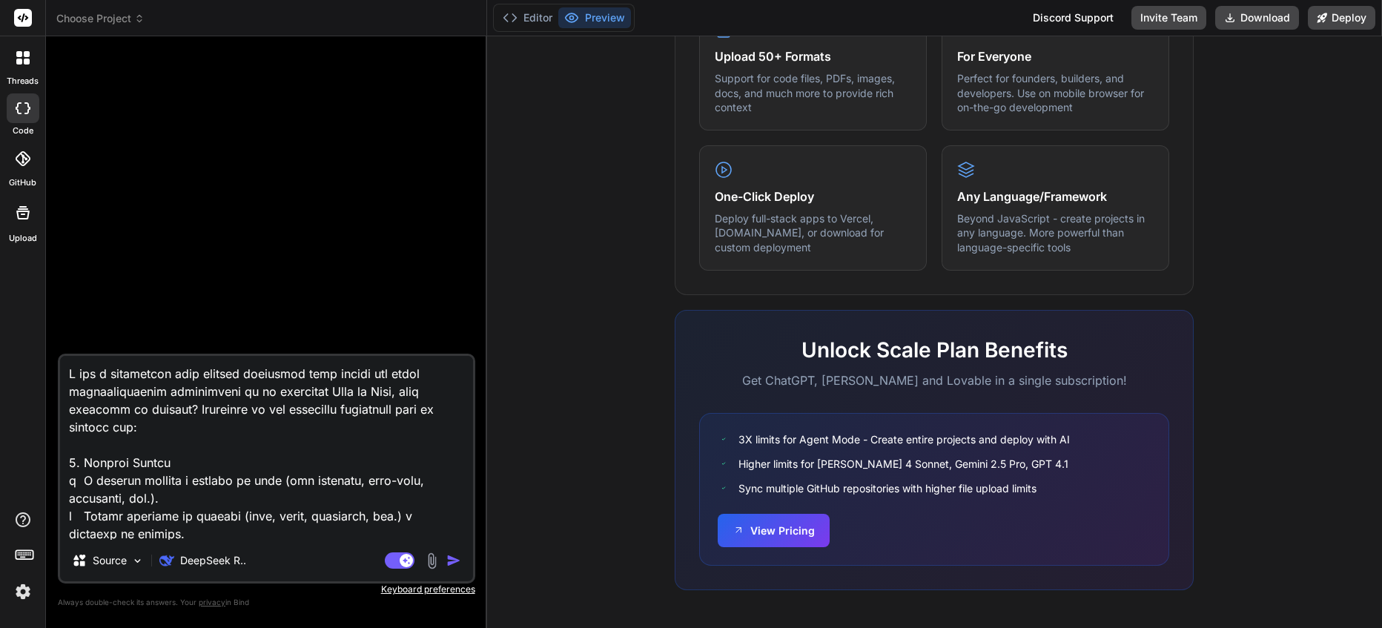
type textarea "x"
type textarea "O que é necessário para criaruma aplicação open source que tenha funcionalidade…"
type textarea "x"
type textarea "O que é necessário para criar uma aplicação open source que tenha funcionalidad…"
type textarea "x"
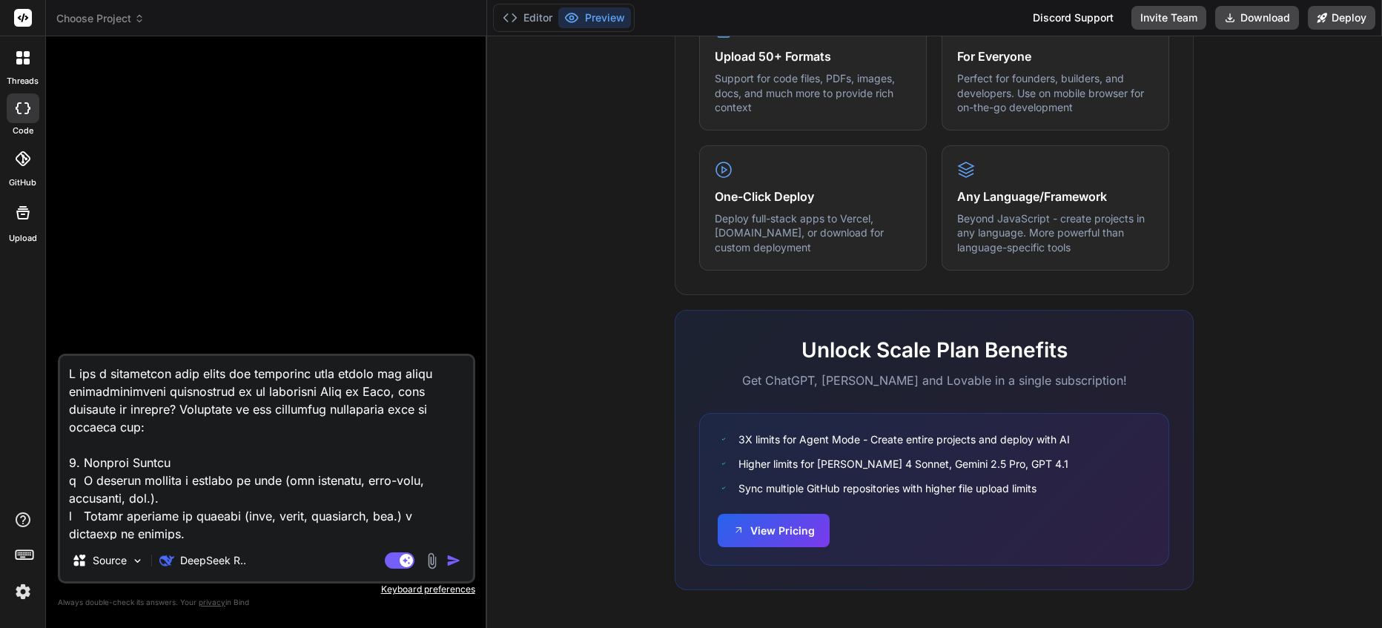
type textarea "O que é necessário para criar uma aplicação que tenha funcionalidades semelhant…"
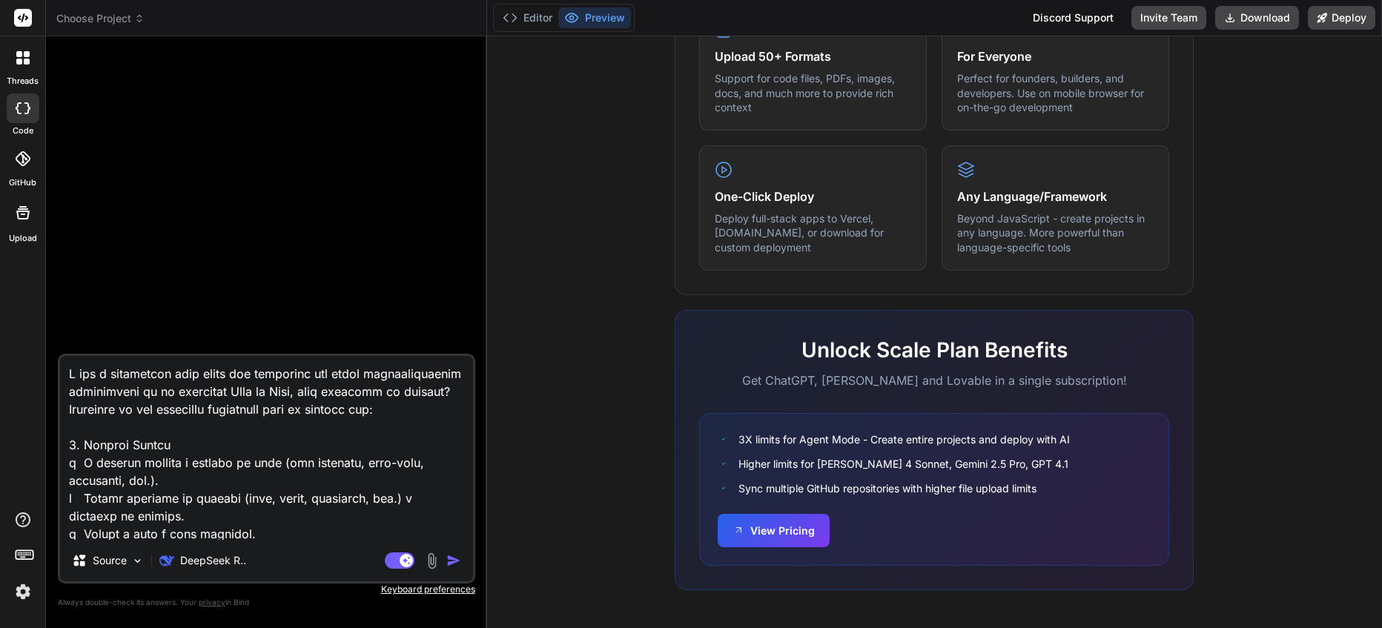
type textarea "x"
type textarea "O que é necessário para criar uma aplicação que tenha funcionalidades semelhant…"
type textarea "x"
type textarea "O que é necessário para criar uma aplicação que tenha funcionalidades semelhant…"
type textarea "x"
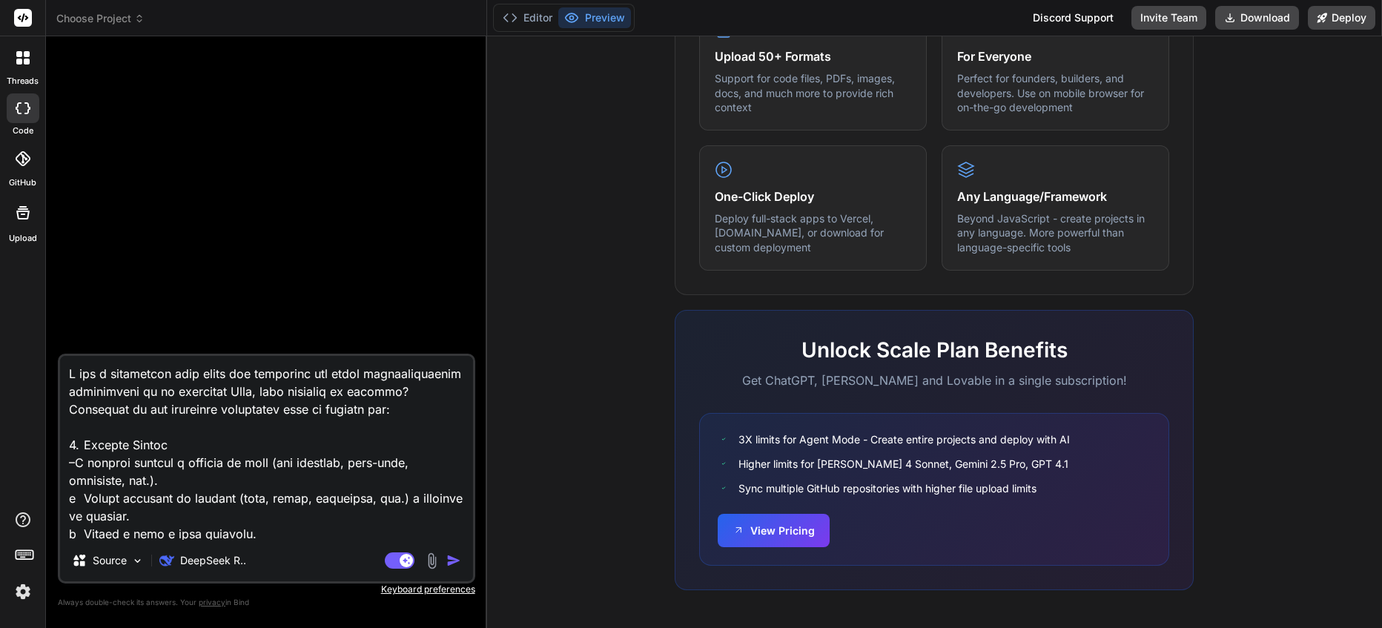
type textarea "O que é necessário para criar uma aplicação que tenha funcionalidades semelhant…"
type textarea "x"
type textarea "O que é necessário para criar uma aplicação que tenha funcionalidades semelhant…"
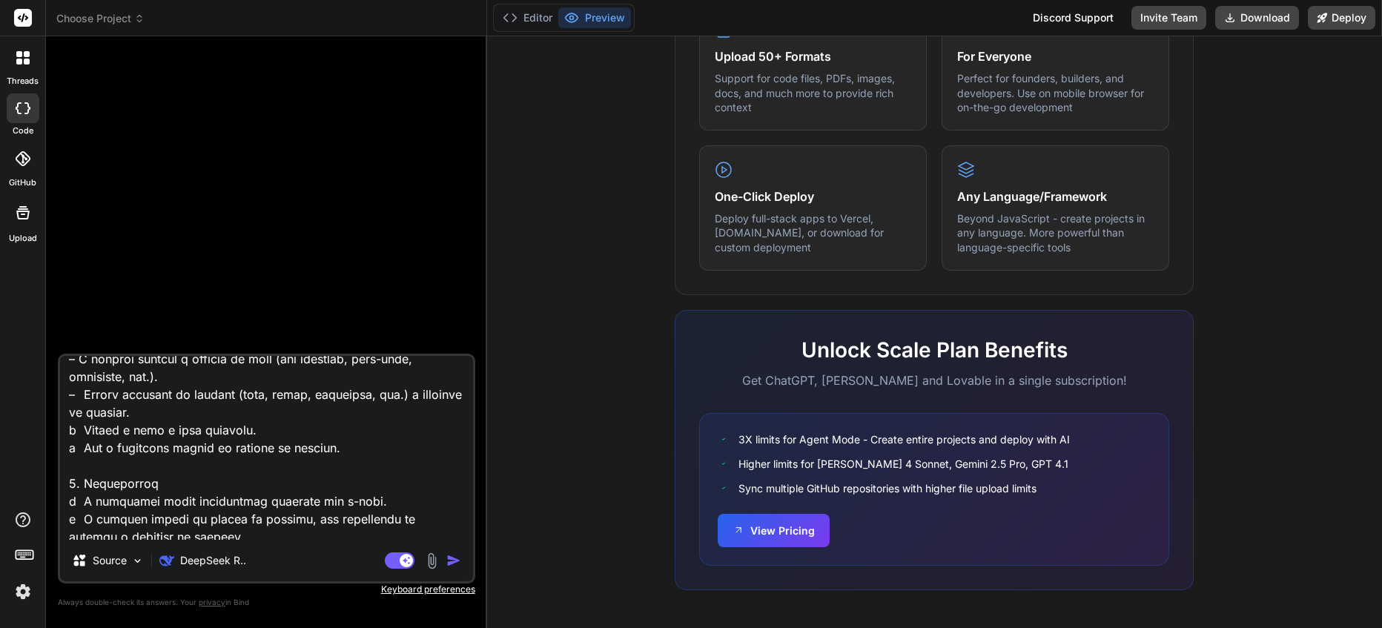
type textarea "x"
type textarea "O que é necessário para criar uma aplicação que tenha funcionalidades semelhant…"
type textarea "x"
type textarea "O que é necessário para criar uma aplicação que tenha funcionalidades semelhant…"
type textarea "x"
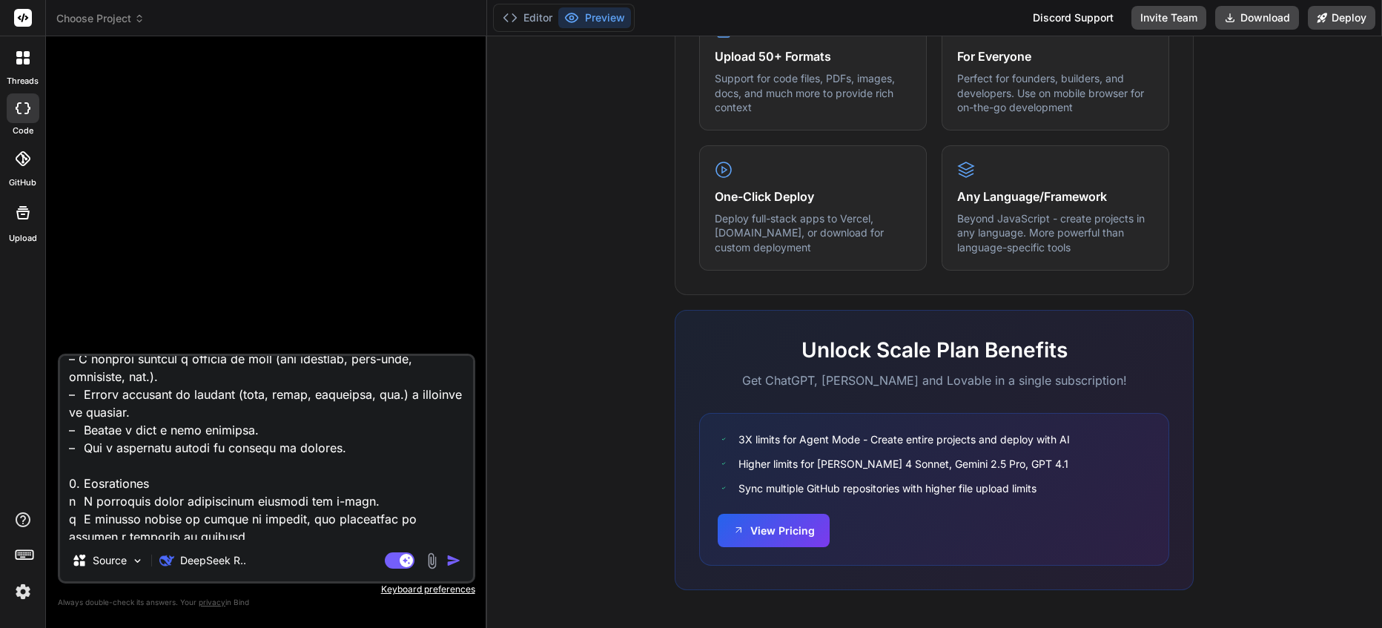
type textarea "O que é necessário para criar uma aplicação que tenha funcionalidades semelhant…"
type textarea "x"
type textarea "O que é necessário para criar uma aplicação que tenha funcionalidades semelhant…"
type textarea "x"
type textarea "O que é necessário para criar uma aplicação que tenha funcionalidades semelhant…"
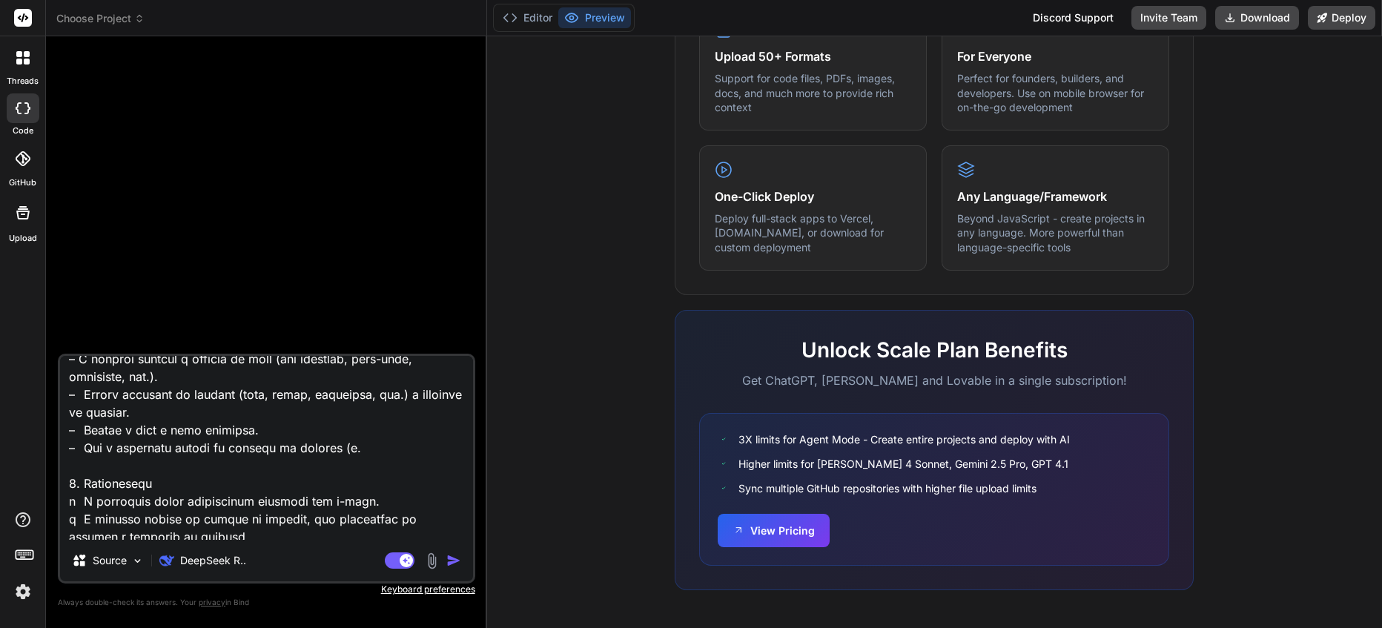
type textarea "x"
type textarea "O que é necessário para criar uma aplicação que tenha funcionalidades semelhant…"
type textarea "x"
type textarea "O que é necessário para criar uma aplicação que tenha funcionalidades semelhant…"
type textarea "x"
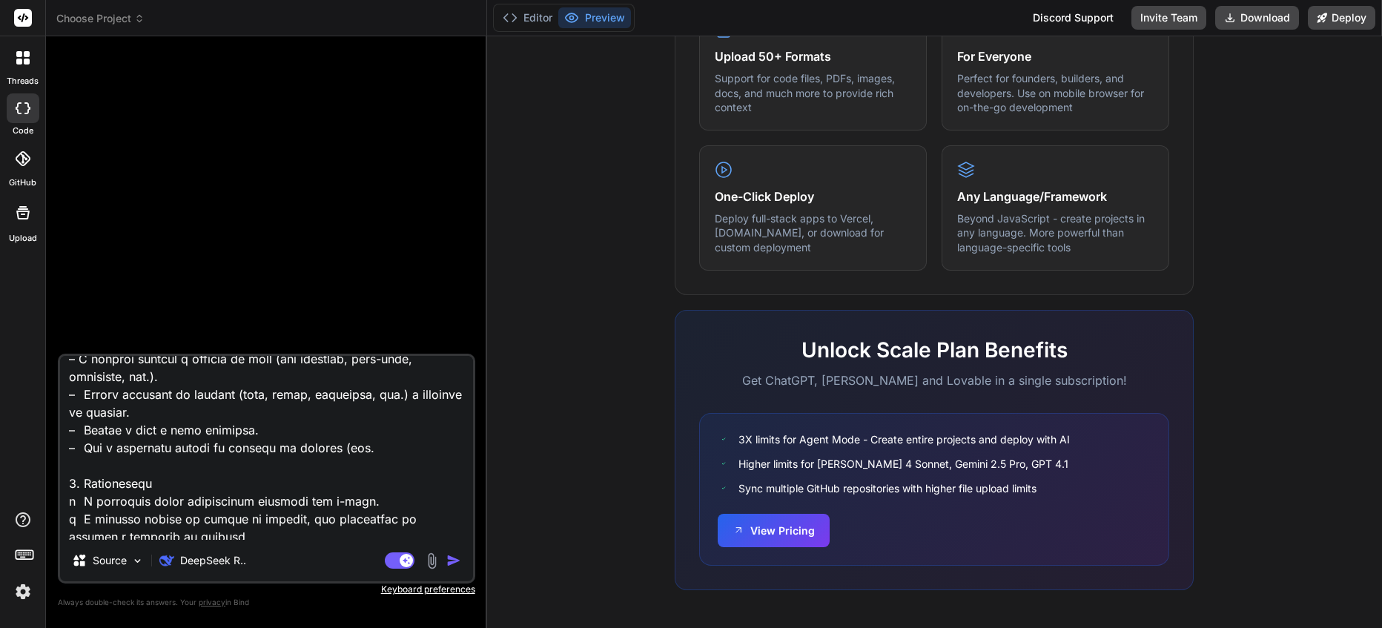
type textarea "O que é necessário para criar uma aplicação que tenha funcionalidades semelhant…"
type textarea "x"
type textarea "O que é necessário para criar uma aplicação que tenha funcionalidades semelhant…"
type textarea "x"
type textarea "O que é necessário para criar uma aplicação que tenha funcionalidades semelhant…"
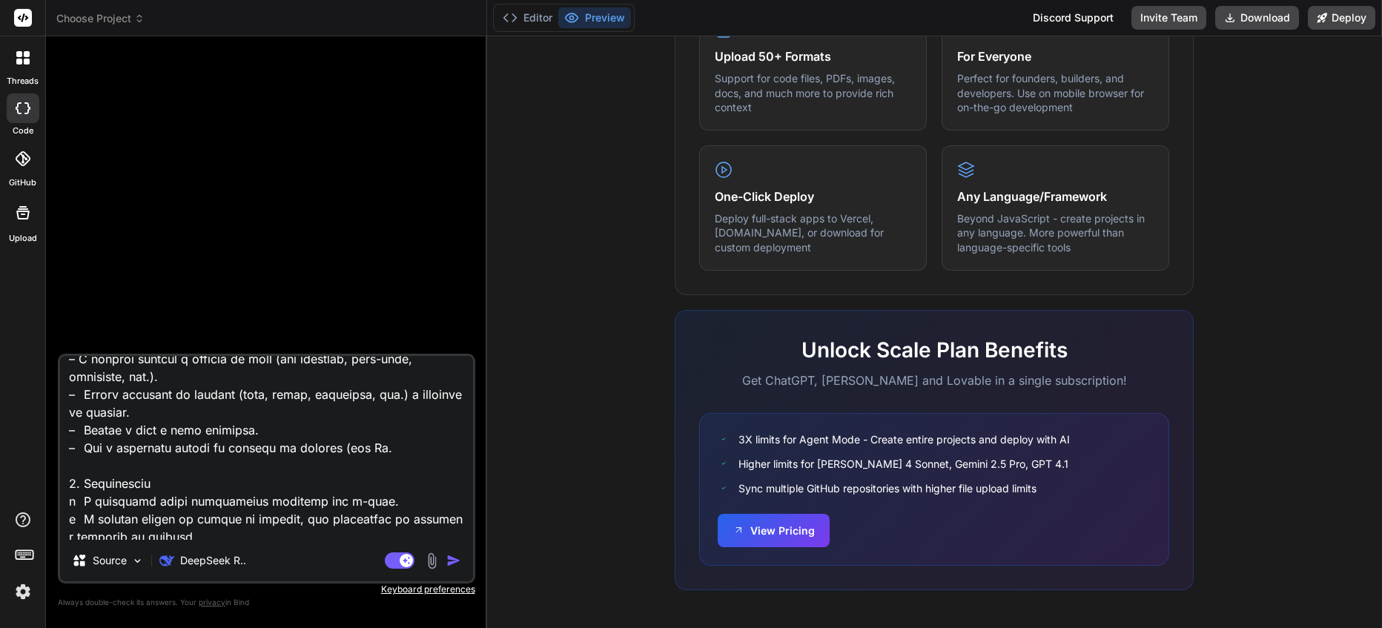
type textarea "x"
type textarea "O que é necessário para criar uma aplicação que tenha funcionalidades semelhant…"
type textarea "x"
type textarea "O que é necessário para criar uma aplicação que tenha funcionalidades semelhant…"
type textarea "x"
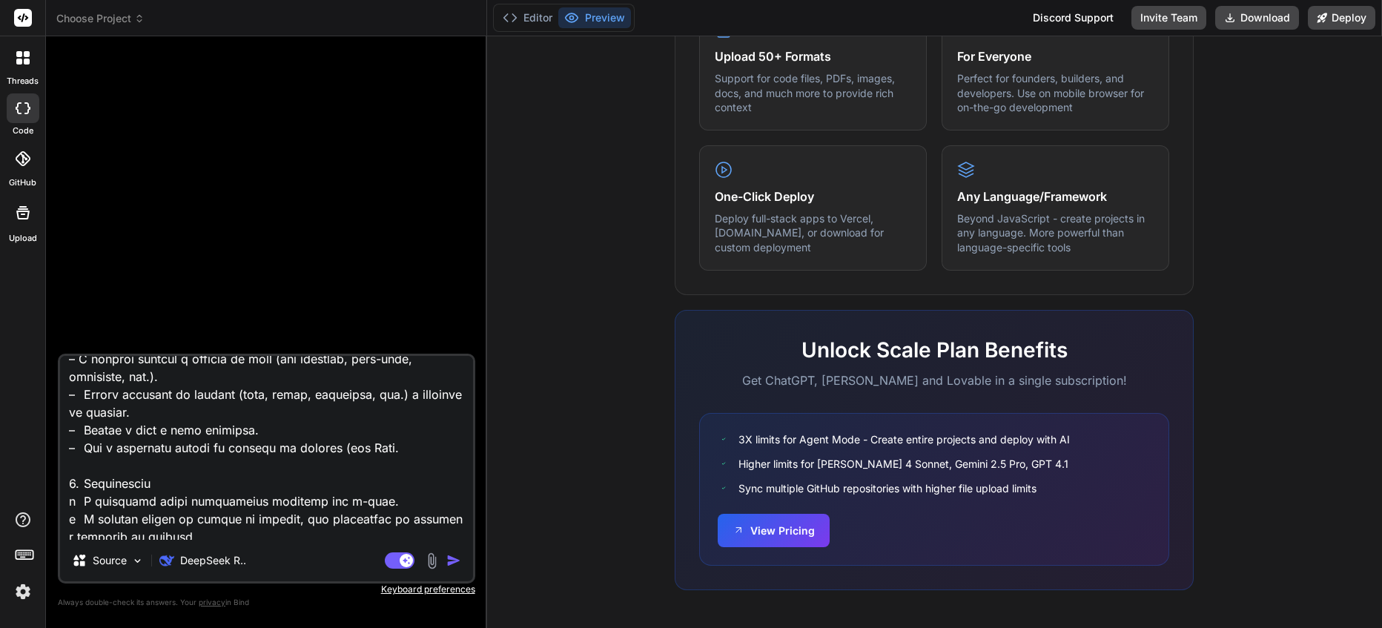
type textarea "O que é necessário para criar uma aplicação que tenha funcionalidades semelhant…"
type textarea "x"
type textarea "O que é necessário para criar uma aplicação que tenha funcionalidades semelhant…"
type textarea "x"
type textarea "O que é necessário para criar uma aplicação que tenha funcionalidades semelhant…"
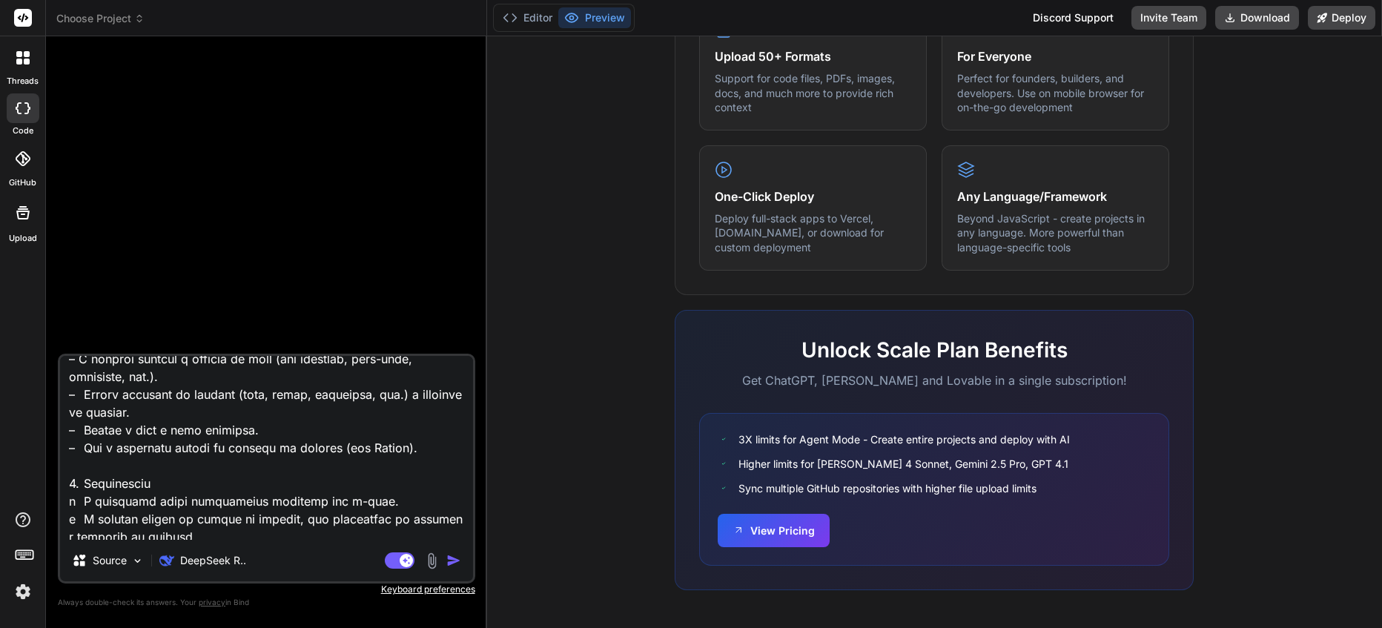
type textarea "x"
type textarea "O que é necessário para criar uma aplicação que tenha funcionalidades semelhant…"
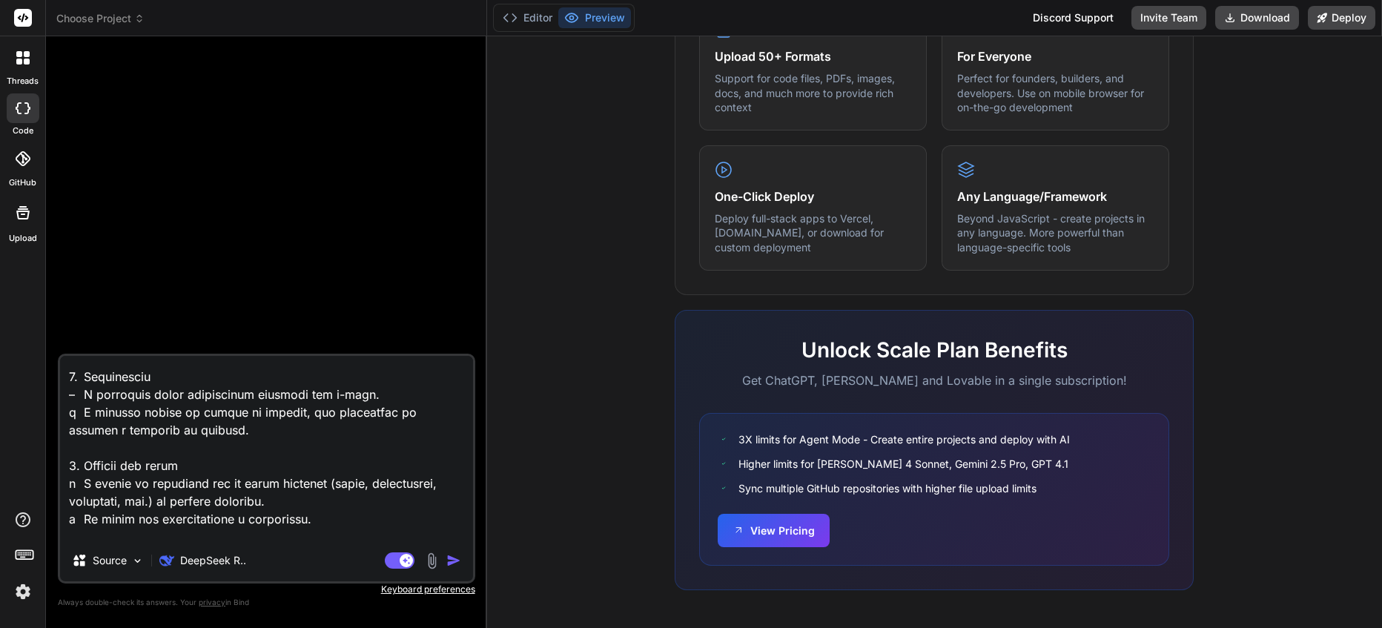
type textarea "x"
type textarea "O que é necessário para criar uma aplicação que tenha funcionalidades semelhant…"
type textarea "x"
type textarea "O que é necessário para criar uma aplicação que tenha funcionalidades semelhant…"
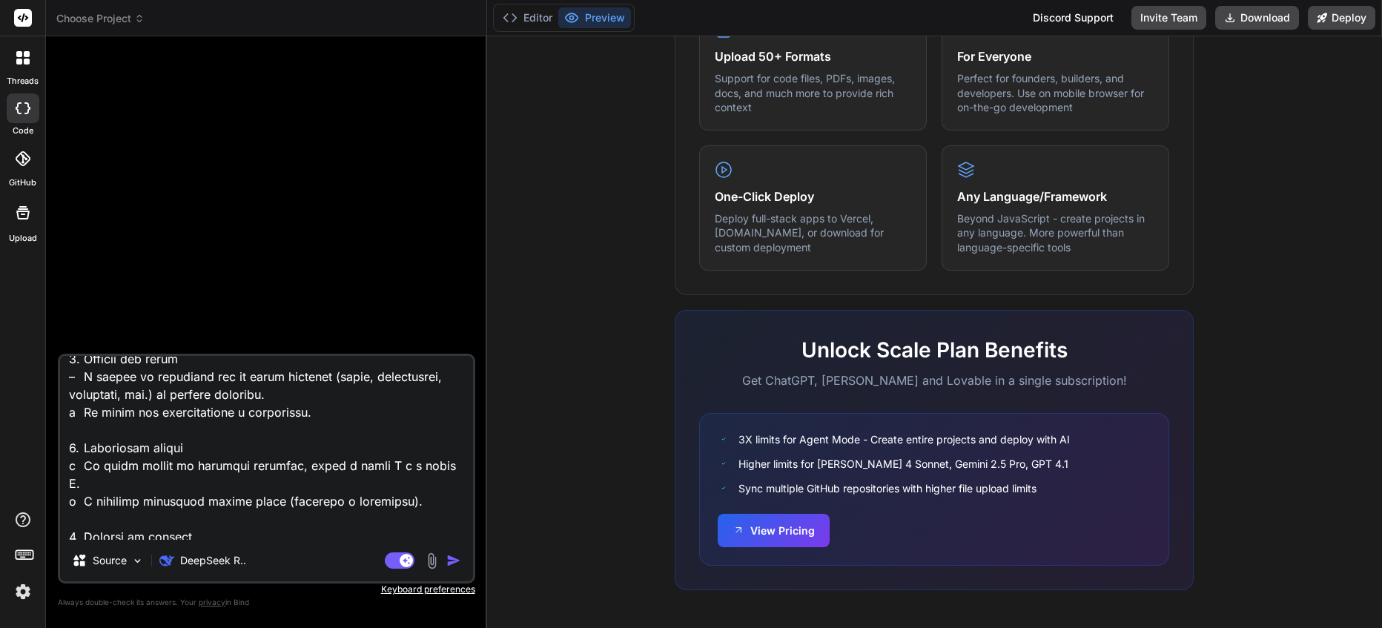
type textarea "x"
type textarea "O que é necessário para criar uma aplicação que tenha funcionalidades semelhant…"
type textarea "x"
type textarea "O que é necessário para criar uma aplicação que tenha funcionalidades semelhant…"
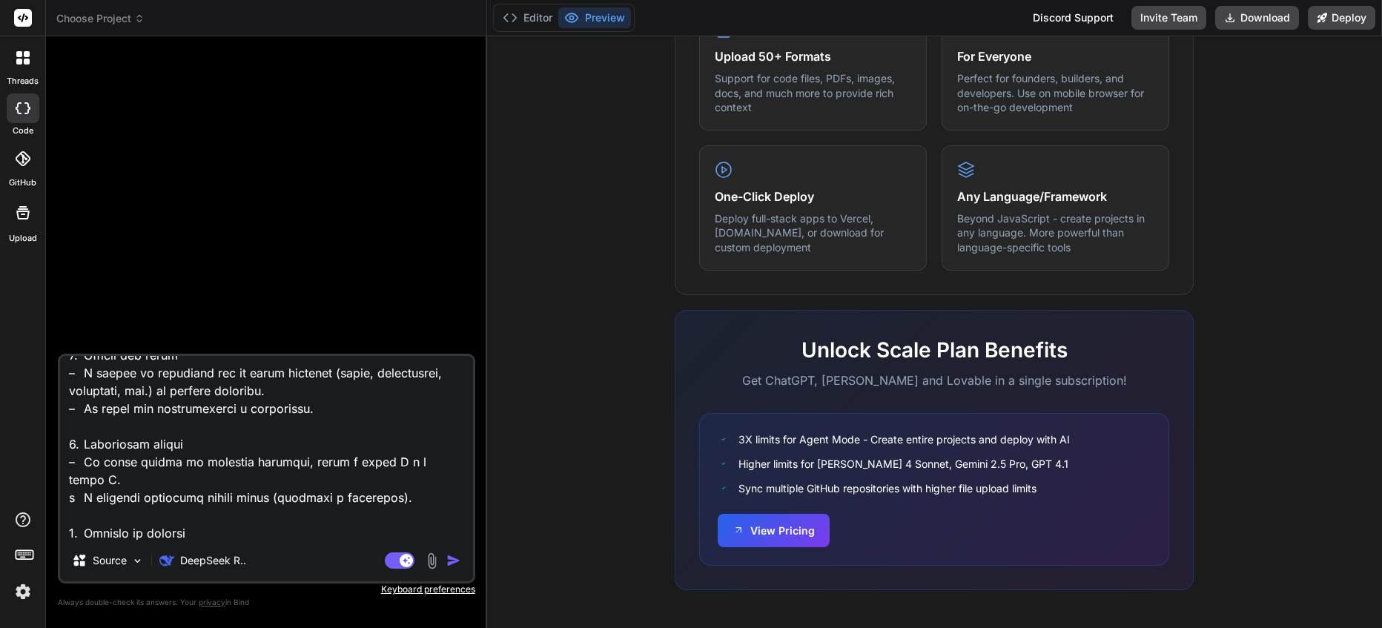
type textarea "x"
type textarea "O que é necessário para criar uma aplicação que tenha funcionalidades semelhant…"
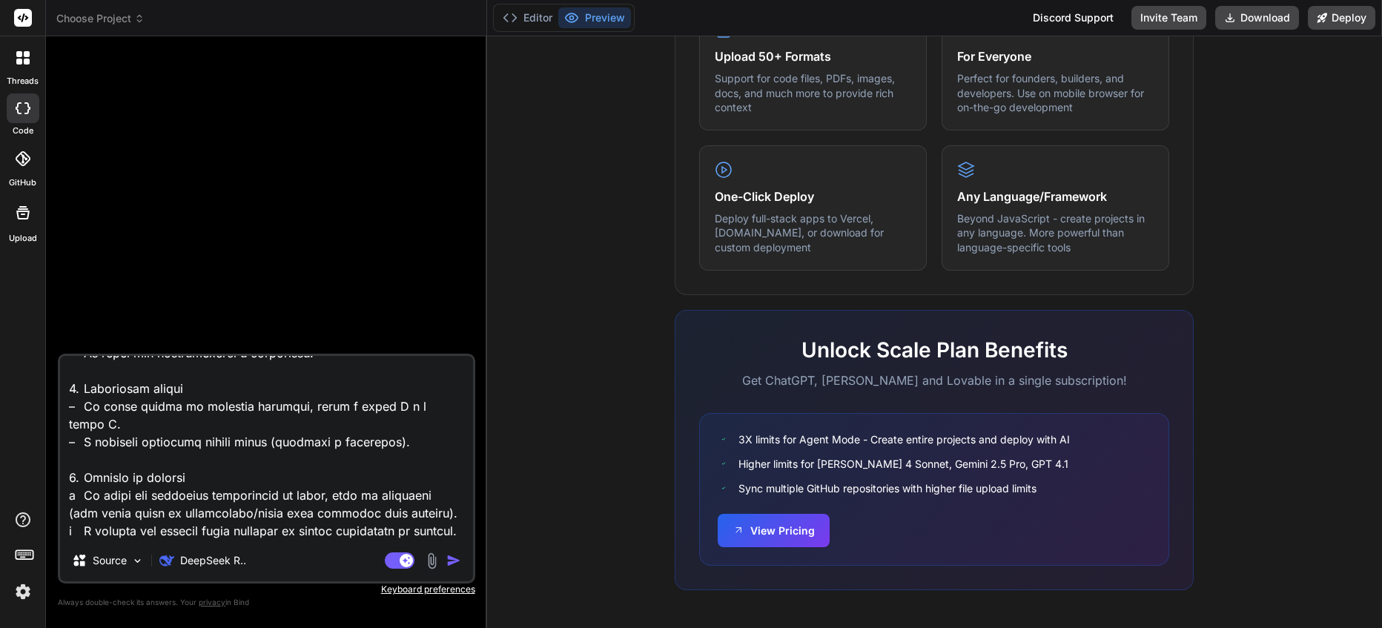
type textarea "x"
type textarea "O que é necessário para criar uma aplicação que tenha funcionalidades semelhant…"
type textarea "x"
type textarea "O que é necessário para criar uma aplicação que tenha funcionalidades semelhant…"
click at [125, 563] on p "Source" at bounding box center [110, 560] width 34 height 15
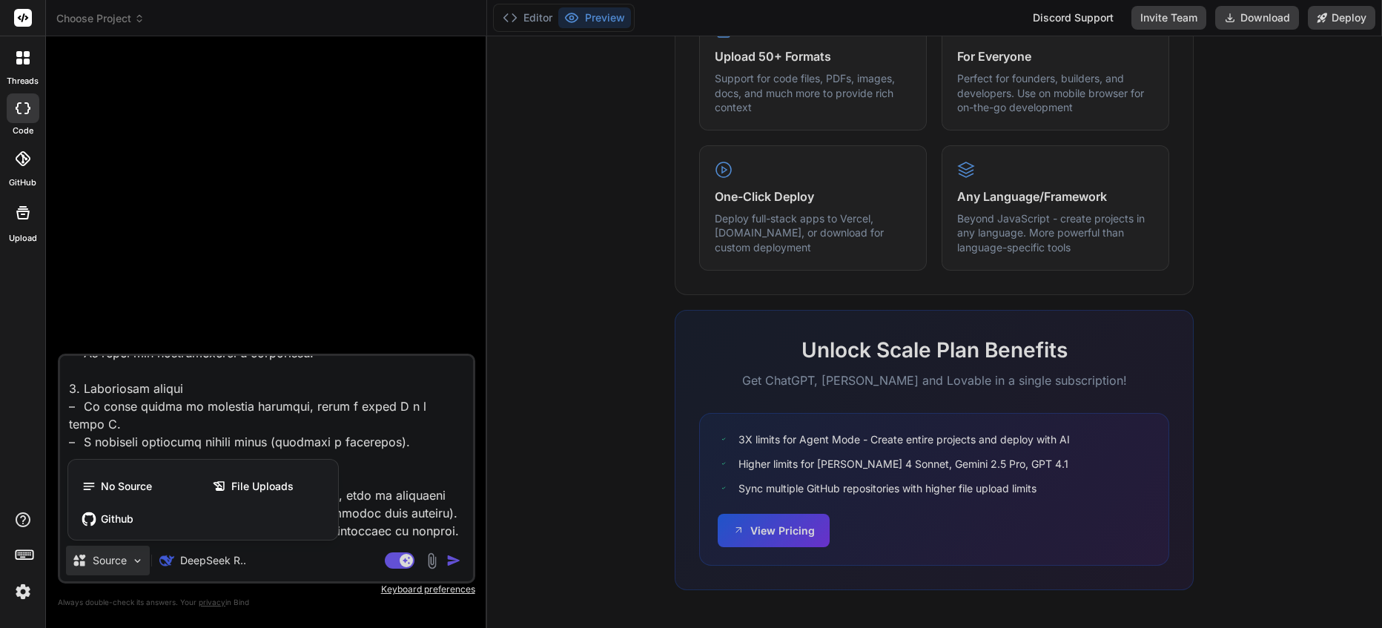
click at [325, 561] on div at bounding box center [691, 314] width 1382 height 628
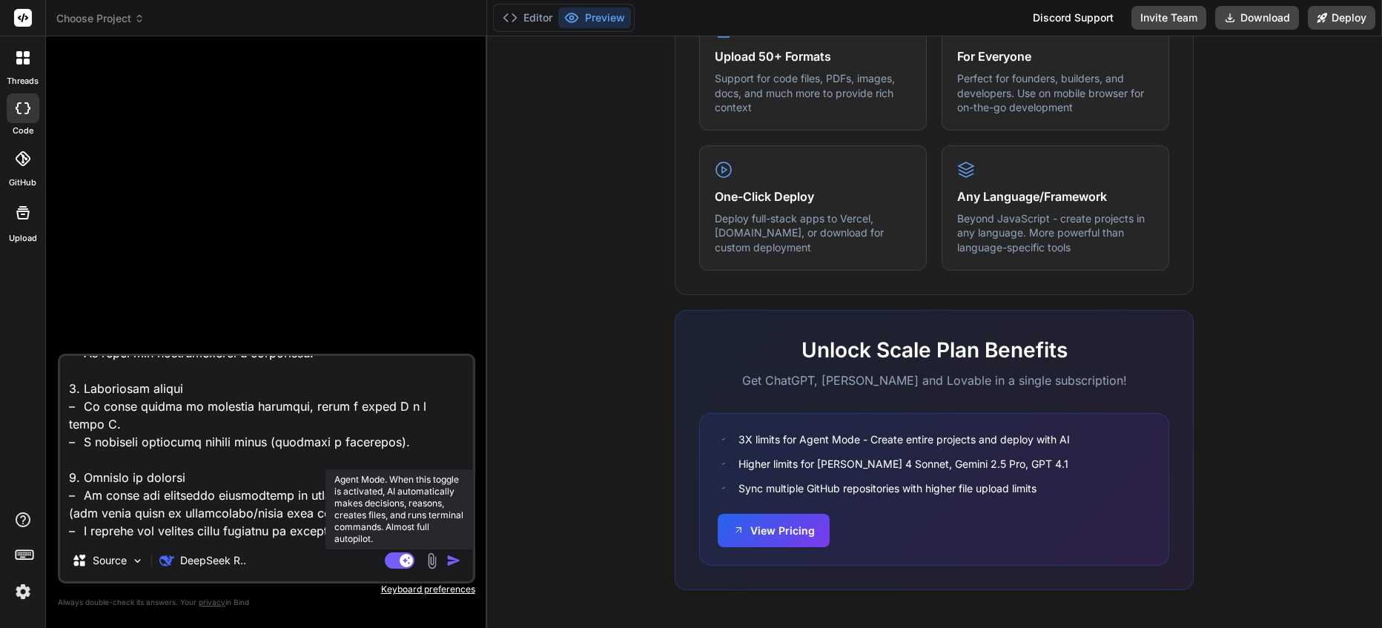
click at [395, 563] on rect at bounding box center [400, 560] width 30 height 16
click at [403, 561] on rect at bounding box center [400, 560] width 30 height 16
click at [451, 560] on img "button" at bounding box center [453, 560] width 15 height 15
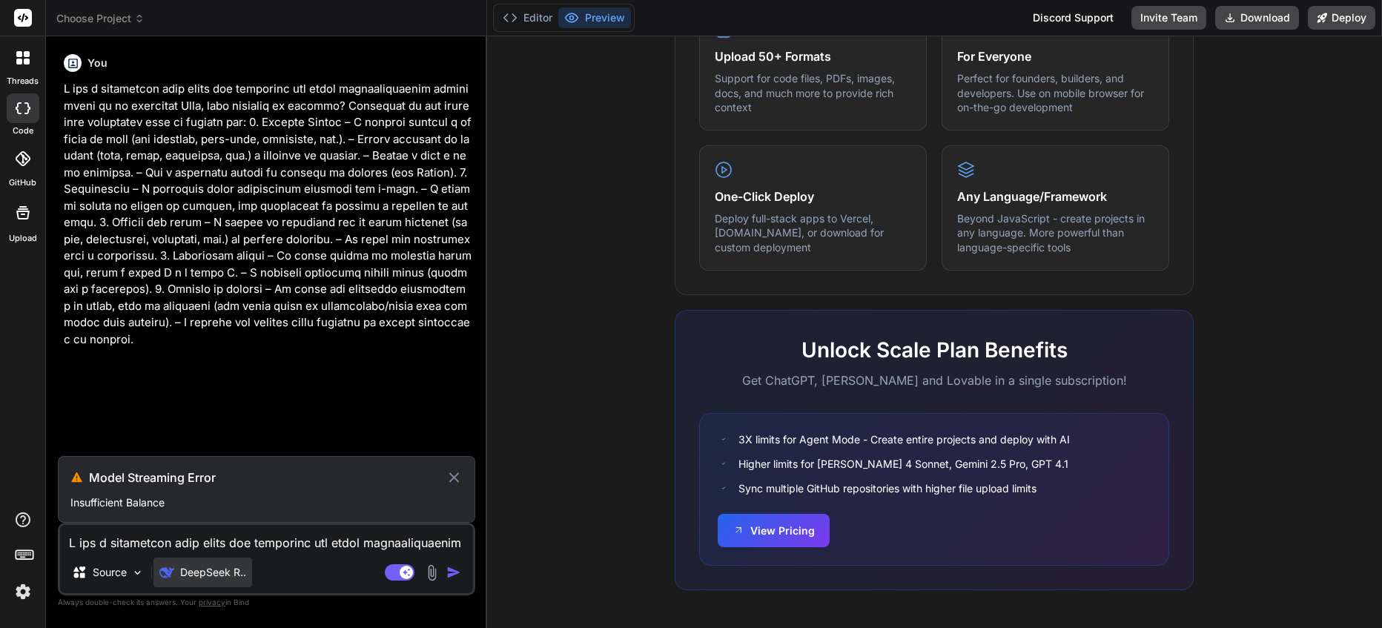
click at [188, 569] on p "DeepSeek R.." at bounding box center [213, 572] width 66 height 15
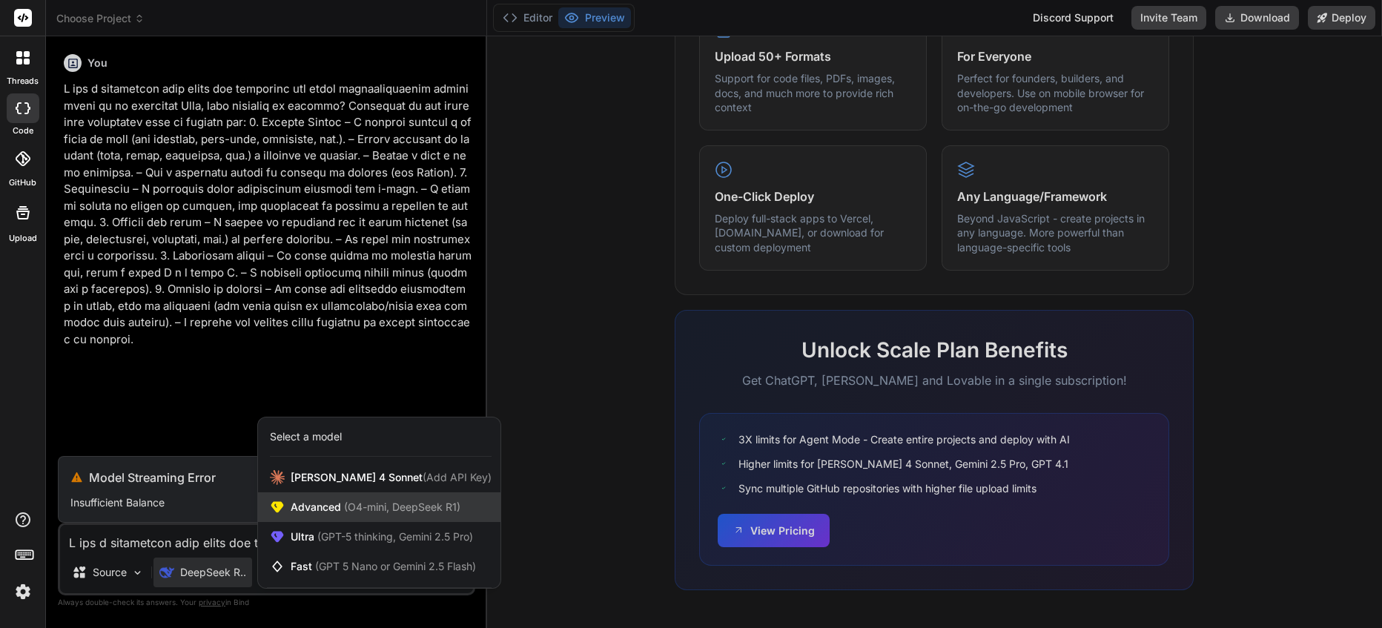
click at [400, 509] on span "(O4-mini, DeepSeek R1)" at bounding box center [400, 506] width 119 height 13
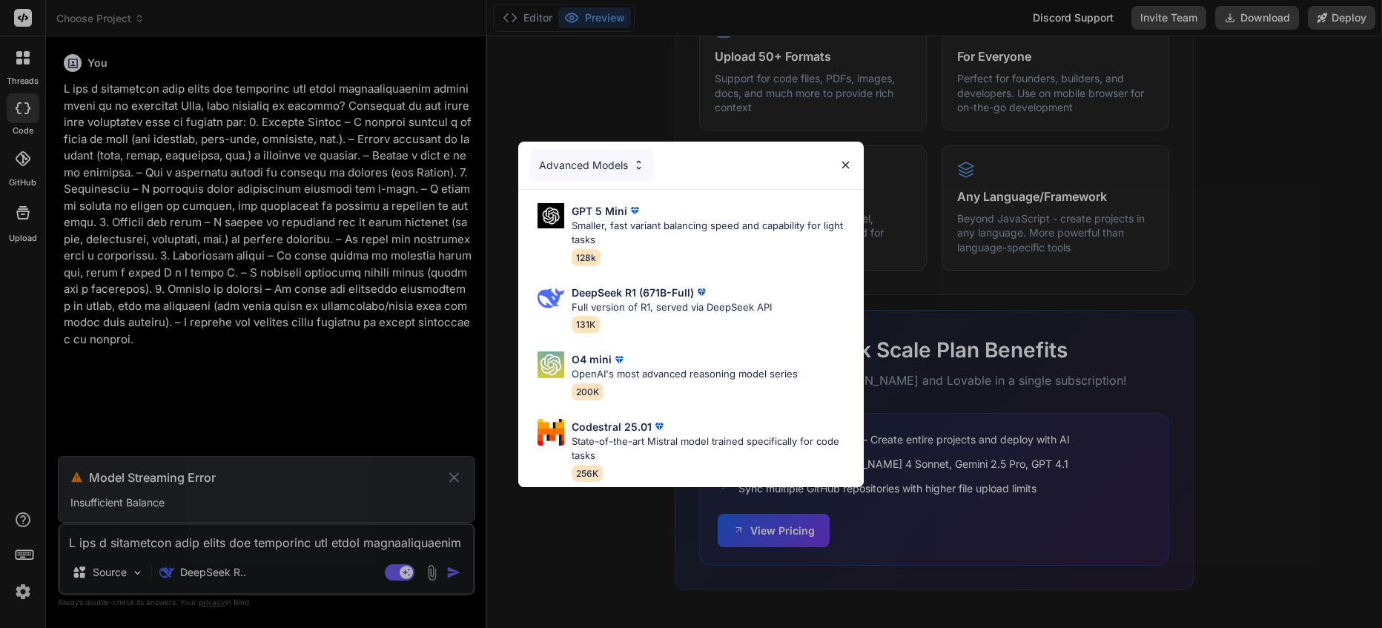
click at [282, 569] on div "Advanced Models GPT 5 Mini Smaller, fast variant balancing speed and capability…" at bounding box center [691, 314] width 1382 height 628
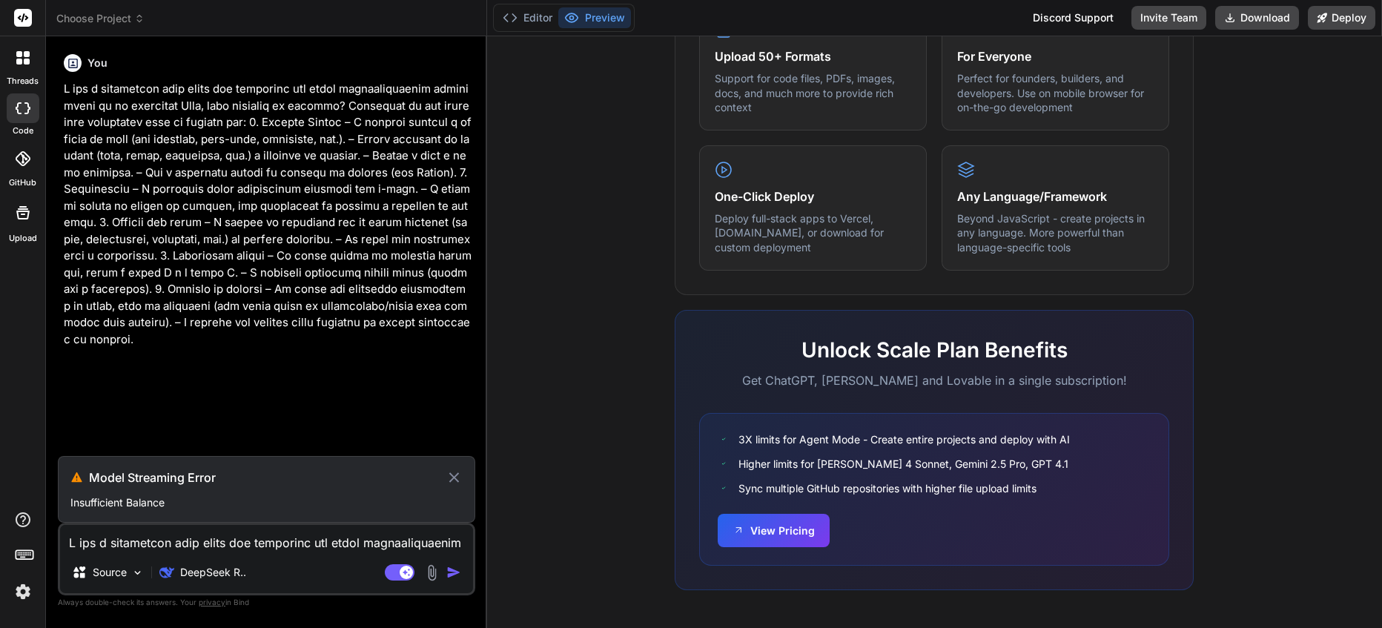
click at [216, 553] on div "Source DeepSeek R.. Agent Mode. When this toggle is activated, AI automatically…" at bounding box center [266, 559] width 417 height 73
click at [217, 565] on p "DeepSeek R.." at bounding box center [213, 572] width 66 height 15
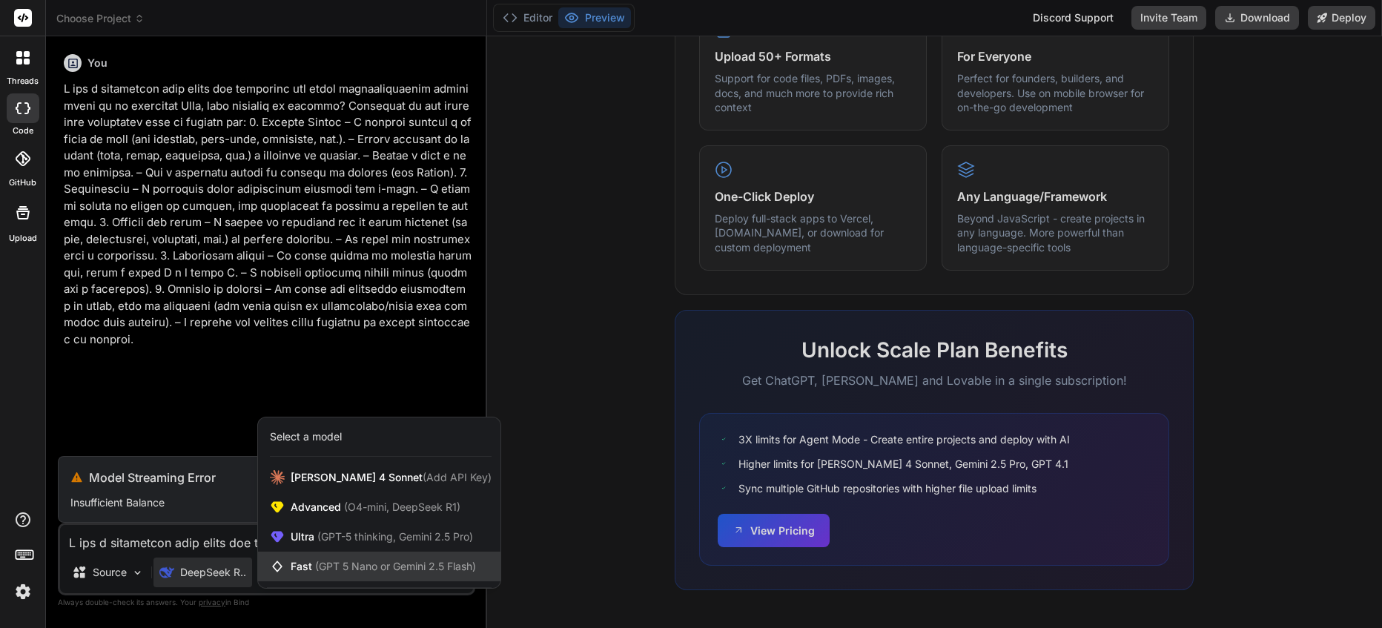
click at [344, 569] on span "(GPT 5 Nano or Gemini 2.5 Flash)" at bounding box center [395, 566] width 161 height 13
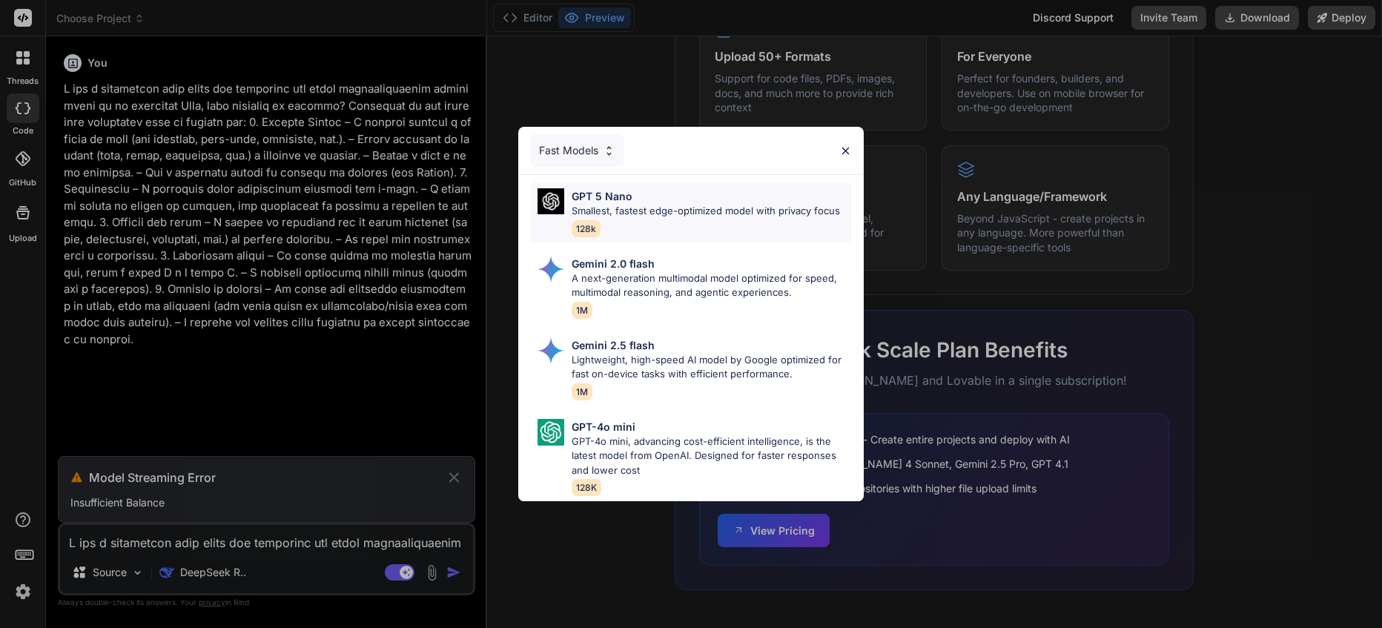
click at [714, 205] on p "Smallest, fastest edge-optimized model with privacy focus" at bounding box center [706, 211] width 268 height 15
type textarea "x"
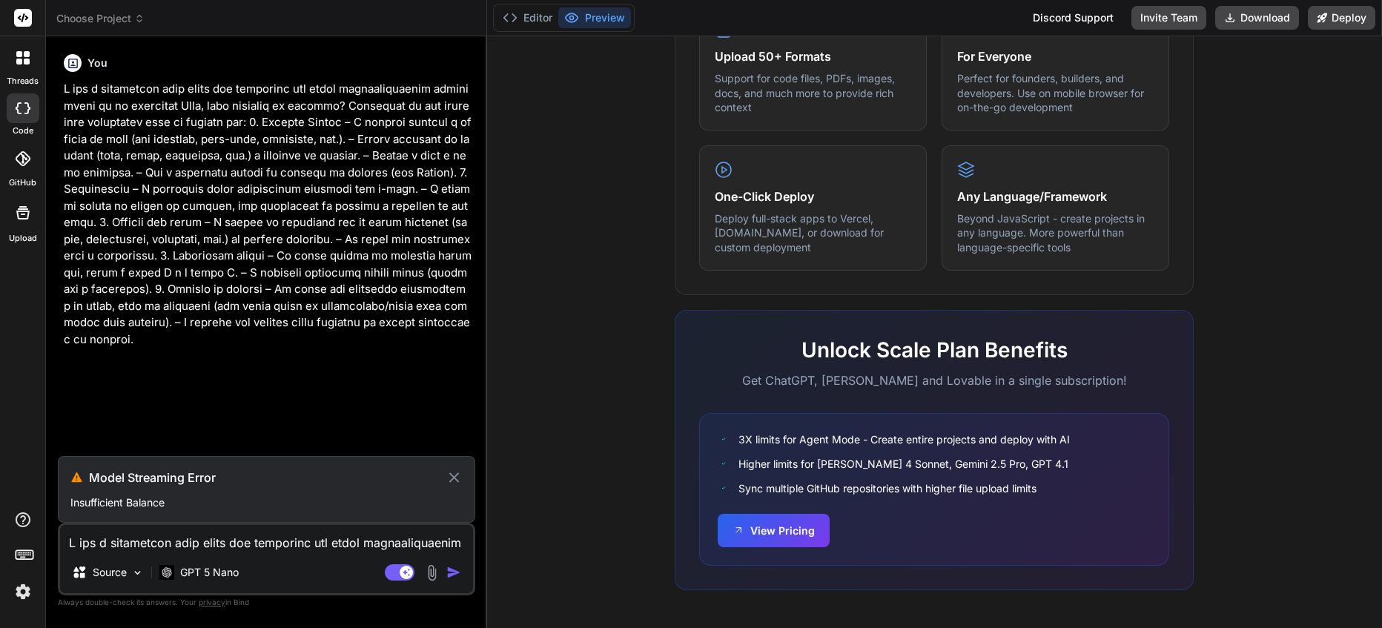
click at [456, 560] on div "Source GPT 5 Nano" at bounding box center [266, 575] width 413 height 36
click at [306, 305] on p at bounding box center [268, 214] width 408 height 267
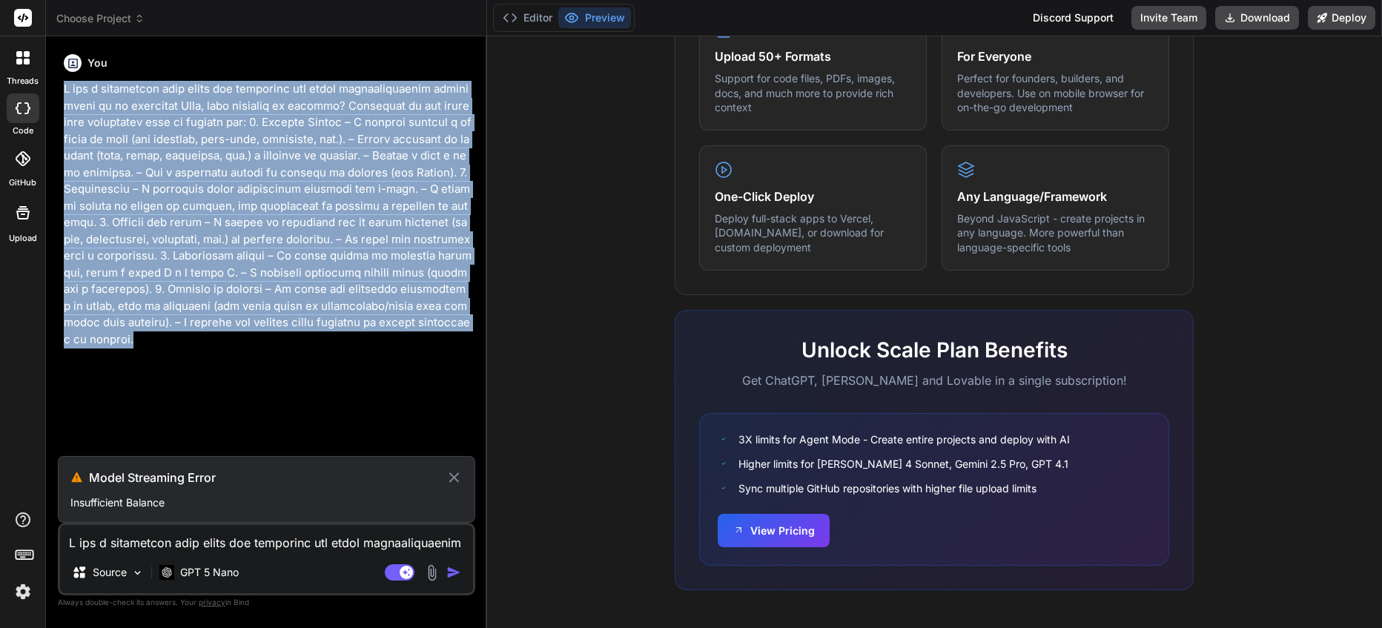
drag, startPoint x: 239, startPoint y: 345, endPoint x: 47, endPoint y: 83, distance: 324.1
click at [47, 83] on div "Bind AI Web Search Created with Pixso. Code Generator You Model Streaming Error…" at bounding box center [266, 331] width 441 height 591
copy p "O que é necessário para criar uma aplicação que tenha funcionalidades semelhant…"
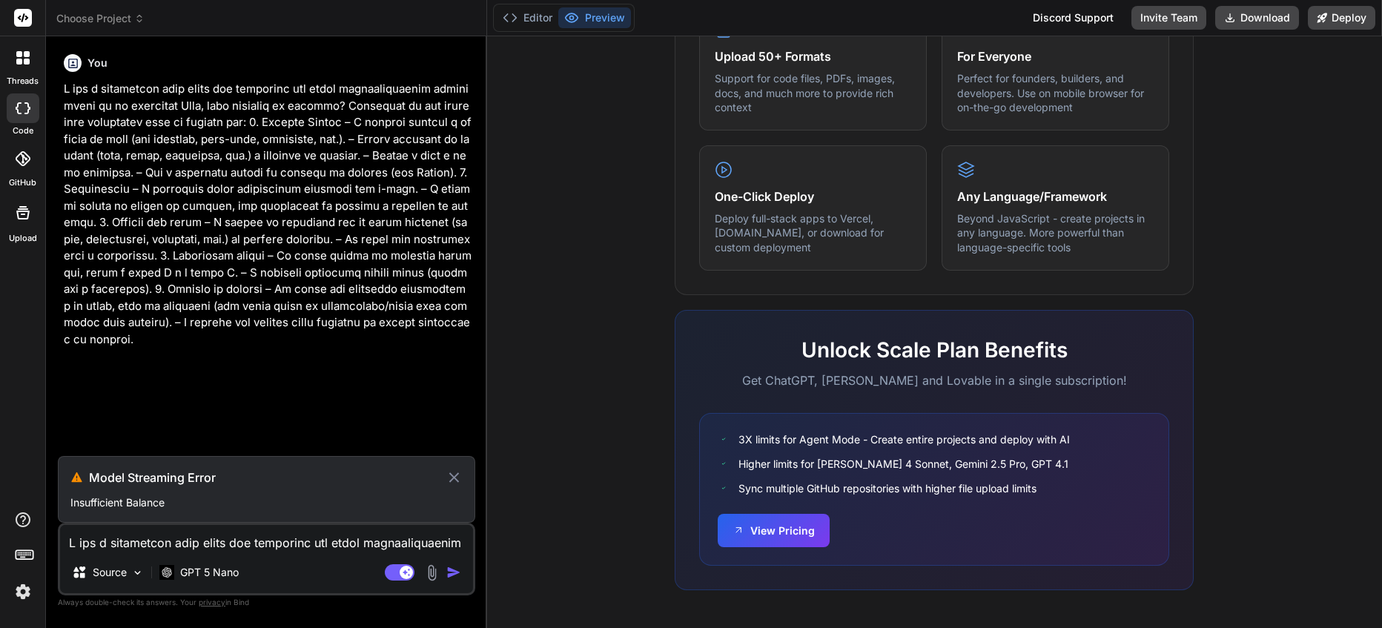
click at [254, 550] on textarea at bounding box center [266, 538] width 413 height 27
paste textarea "O que é necessário para criar uma aplicação que tenha funcionalidades semelhant…"
type textarea "x"
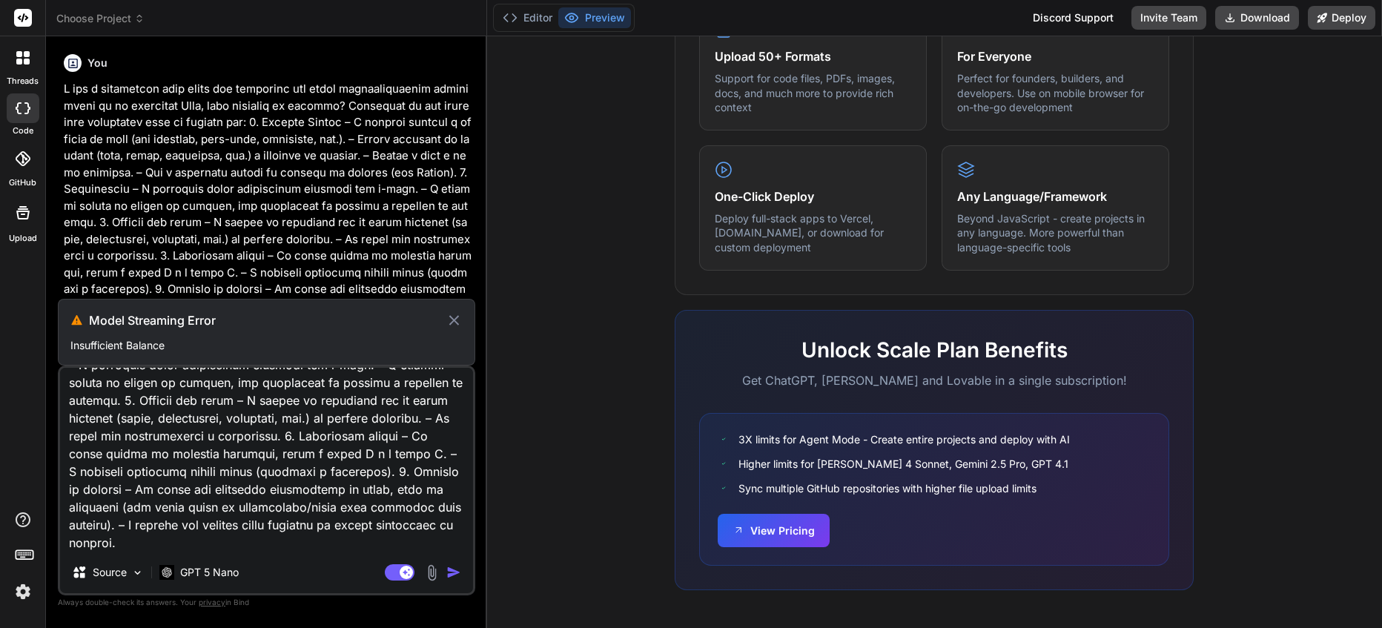
type textarea "O que é necessário para criar uma aplicação que tenha funcionalidades semelhant…"
click at [233, 537] on textarea at bounding box center [266, 460] width 413 height 184
click at [455, 317] on icon at bounding box center [453, 320] width 17 height 18
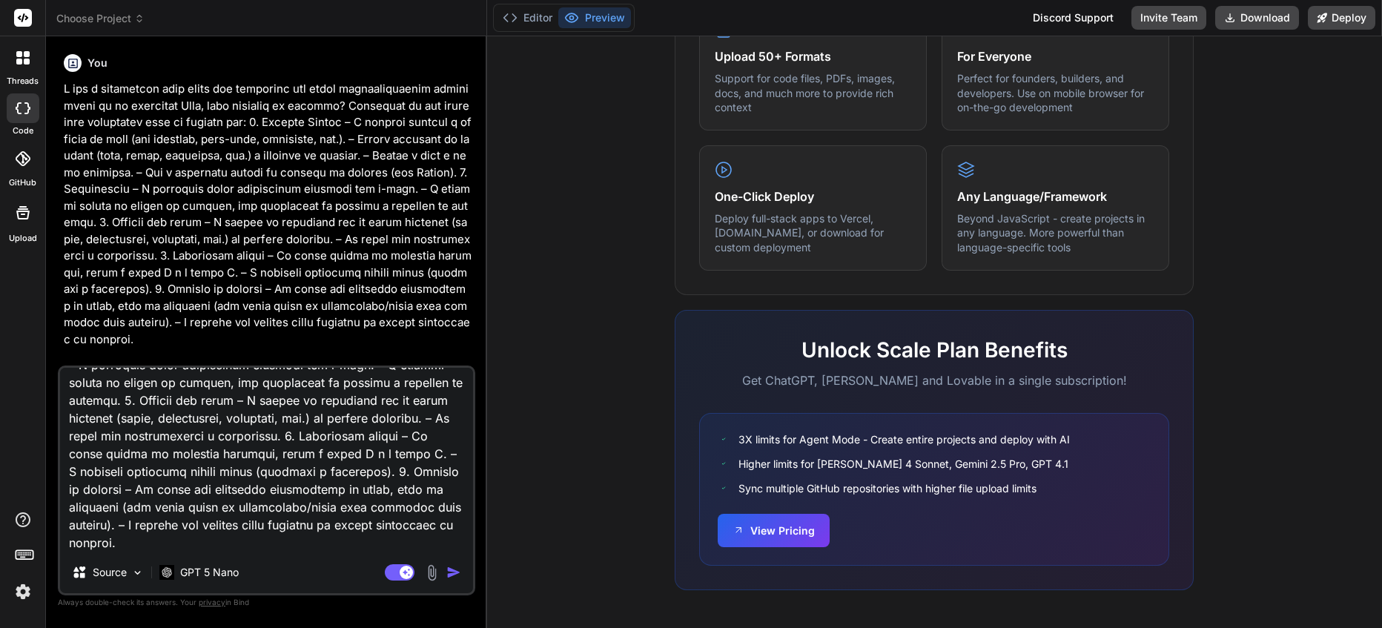
click at [451, 569] on img "button" at bounding box center [453, 572] width 15 height 15
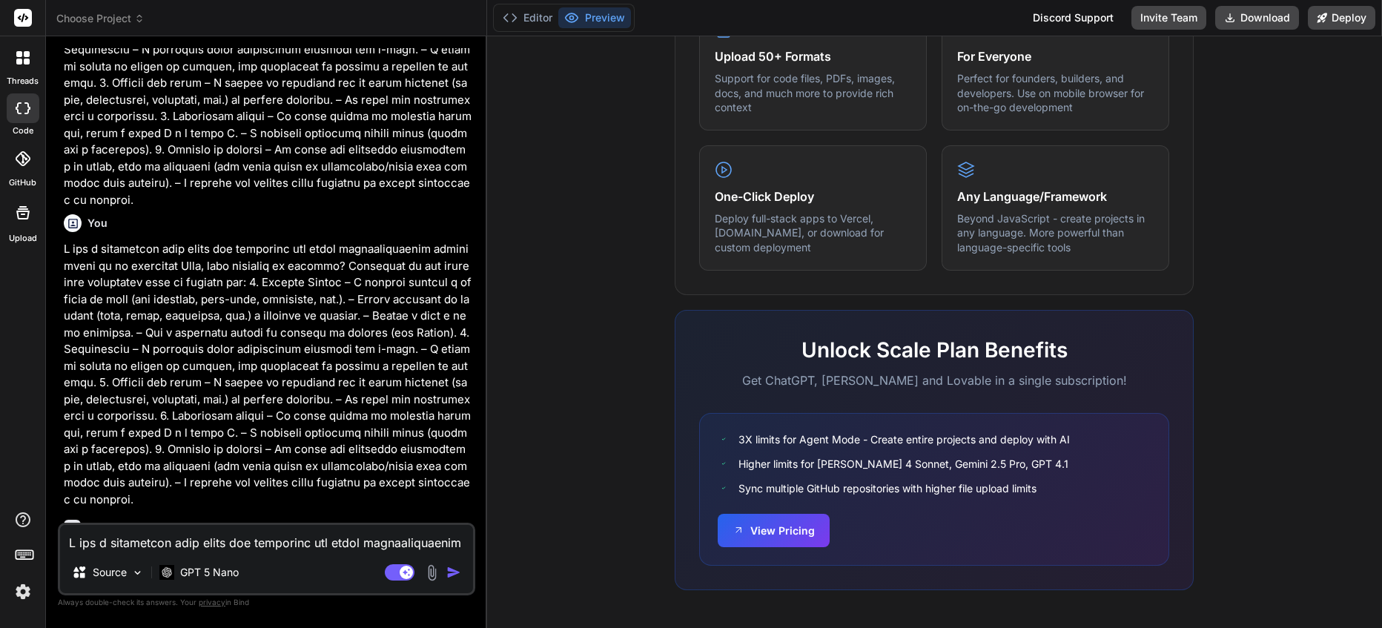
scroll to position [229, 0]
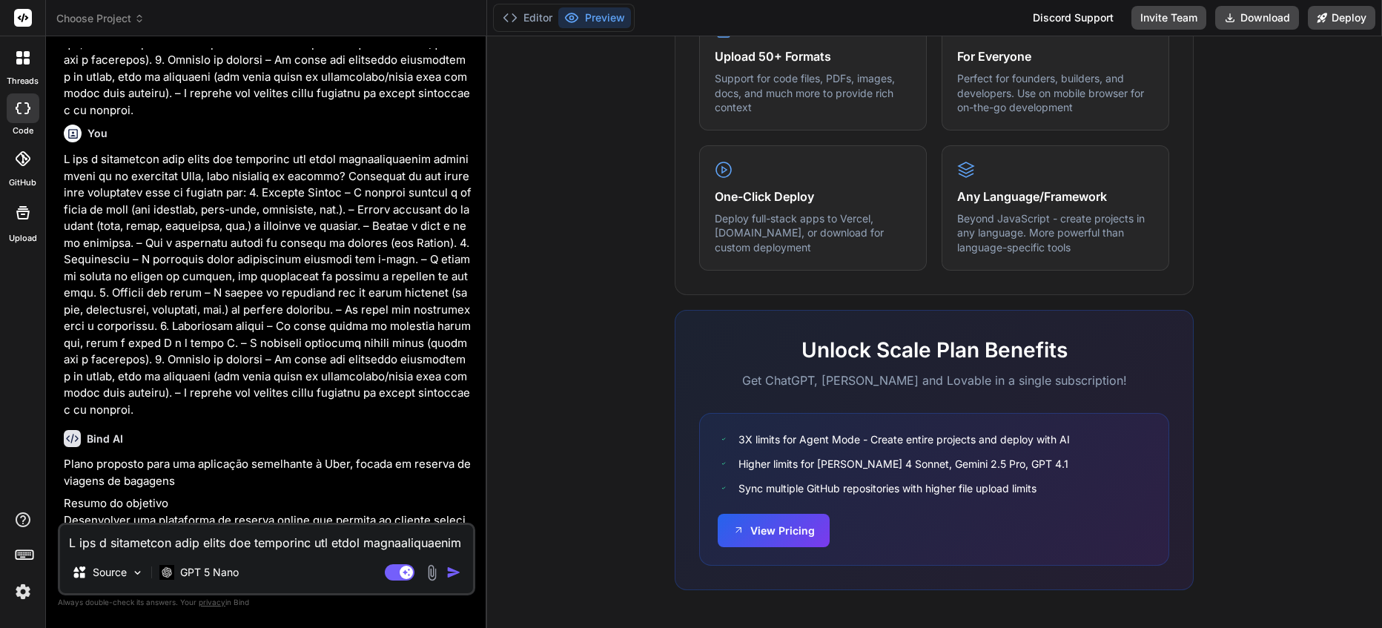
type textarea "x"
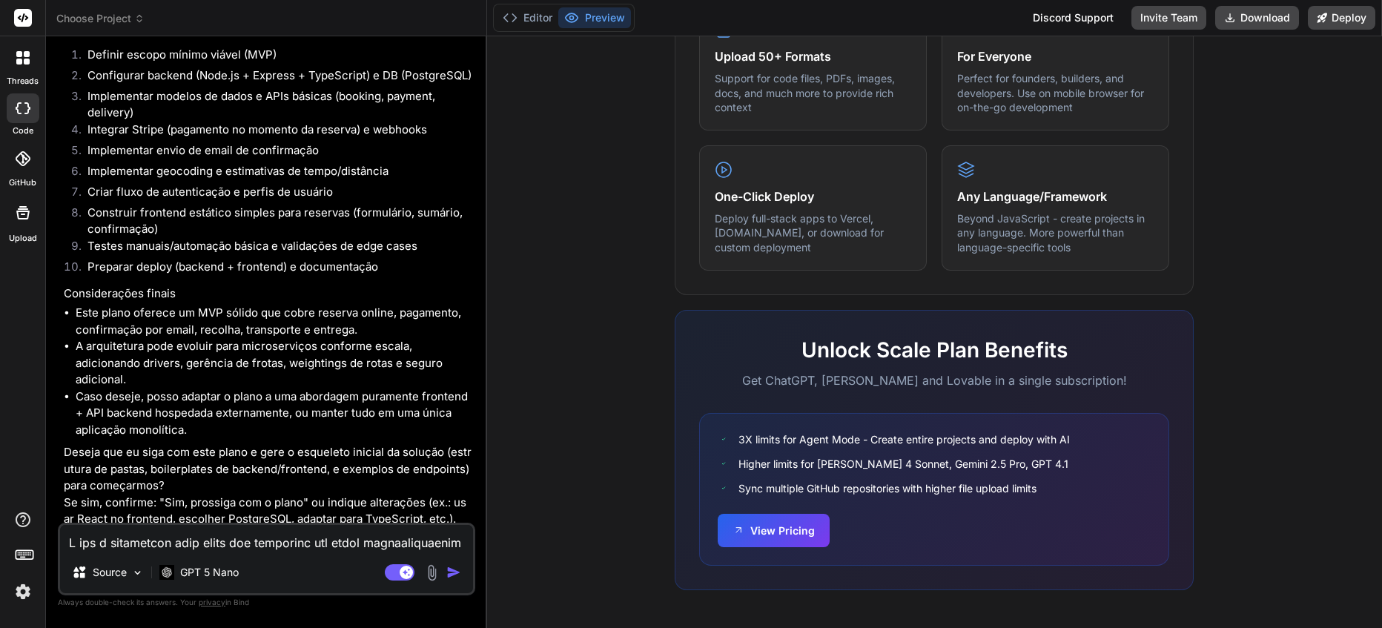
scroll to position [4043, 0]
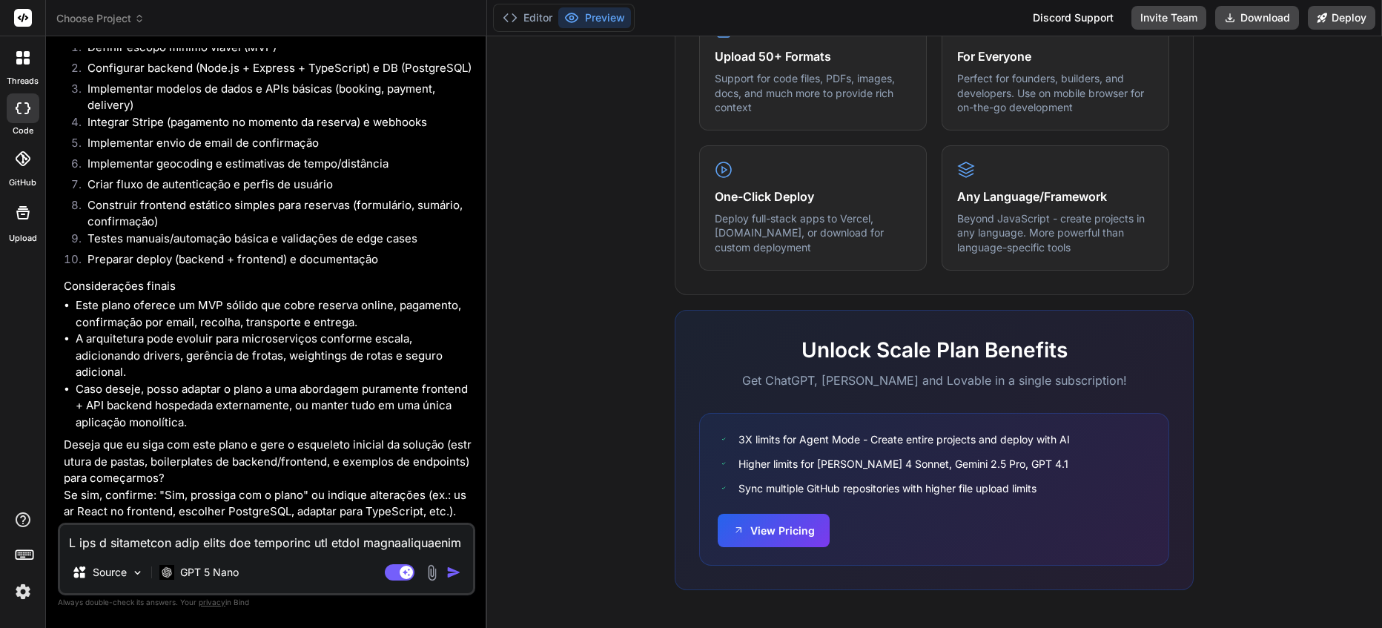
click at [463, 514] on p "Deseja que eu siga com este plano e gere o esqueleto inicial da solução (estrut…" at bounding box center [268, 479] width 408 height 84
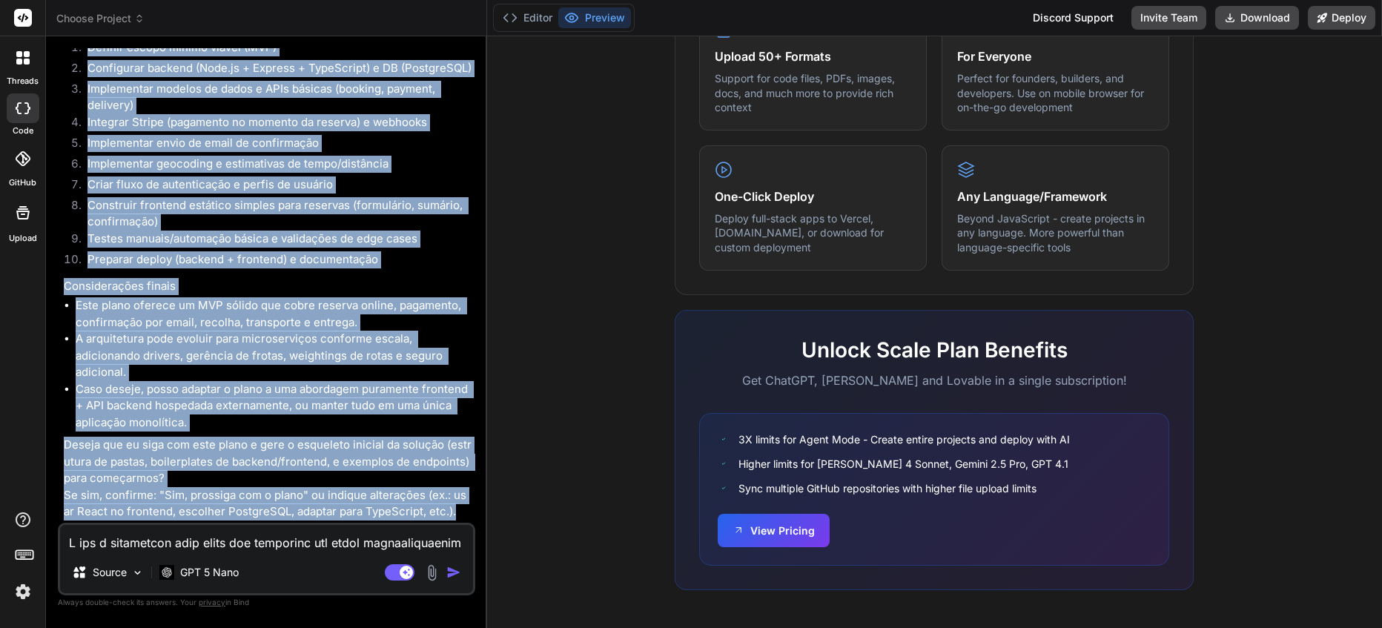
drag, startPoint x: 88, startPoint y: 128, endPoint x: 463, endPoint y: 516, distance: 538.9
click at [463, 516] on div "You You Bind AI Plano proposto para uma aplicação semelhante à Uber, focada em …" at bounding box center [268, 285] width 414 height 474
copy div "You O que é necessário para criar uma aplicação que tenha funcionalidades semel…"
